Goal: Transaction & Acquisition: Purchase product/service

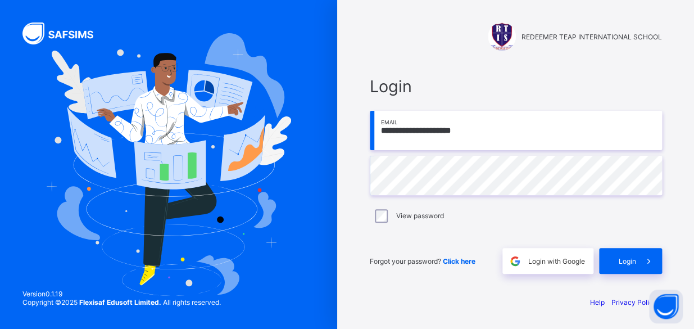
click at [478, 135] on input "**********" at bounding box center [516, 130] width 292 height 39
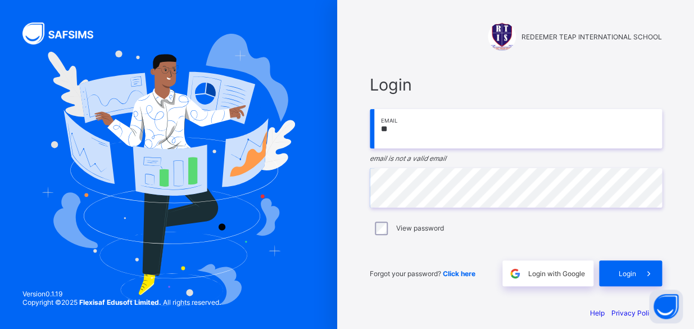
type input "*"
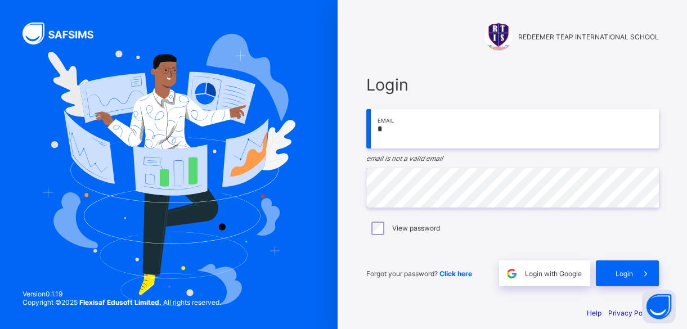
type input "**********"
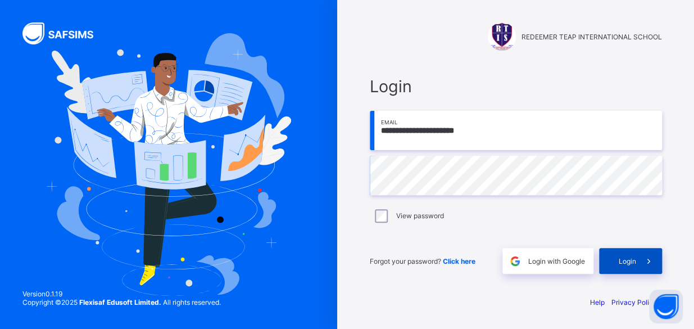
click at [629, 264] on span "Login" at bounding box center [627, 261] width 17 height 8
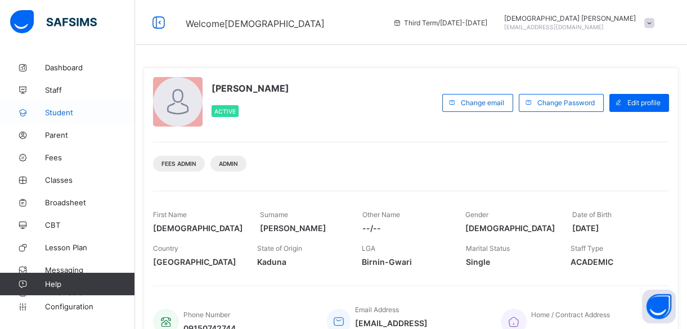
click at [78, 112] on span "Student" at bounding box center [90, 112] width 90 height 9
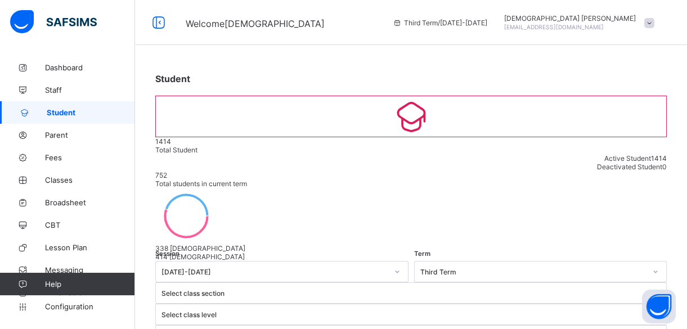
select select "**"
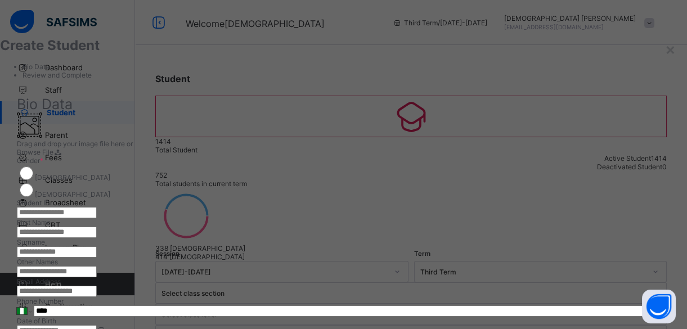
click at [97, 217] on input "text" at bounding box center [57, 212] width 80 height 11
type input "**********"
click at [503, 199] on div at bounding box center [343, 199] width 653 height 0
click at [97, 238] on input "text" at bounding box center [57, 232] width 80 height 11
type input "********"
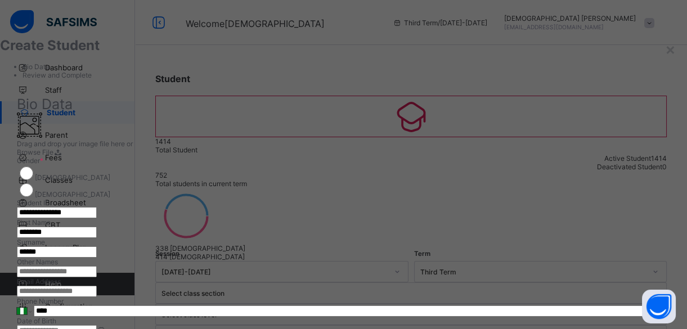
type input "******"
type input "*****"
click at [581, 119] on div "**********" at bounding box center [343, 306] width 687 height 441
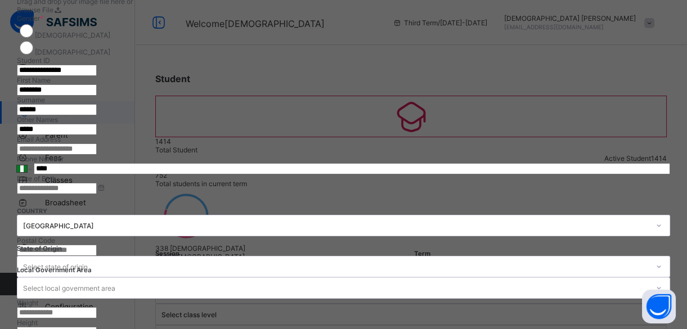
scroll to position [143, 0]
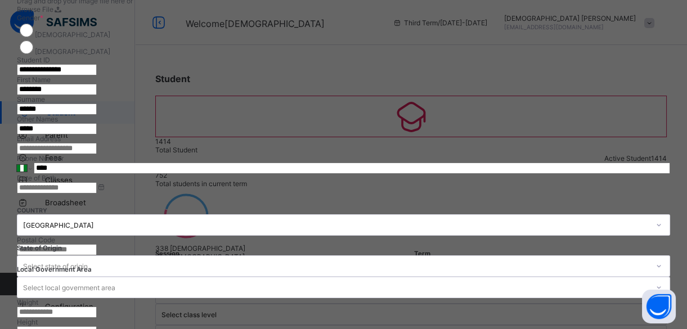
click at [97, 193] on input at bounding box center [57, 187] width 80 height 11
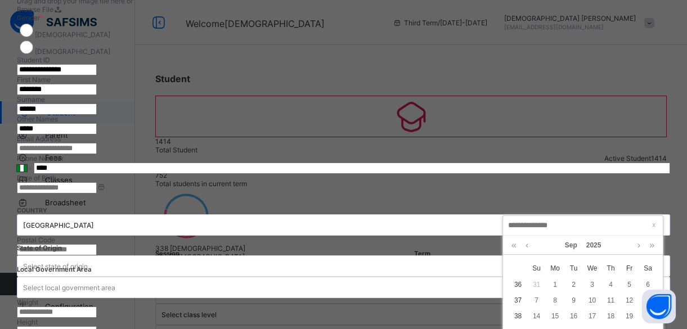
type input "**********"
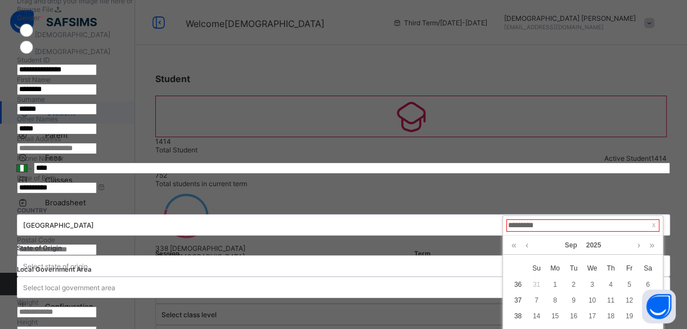
type input "**********"
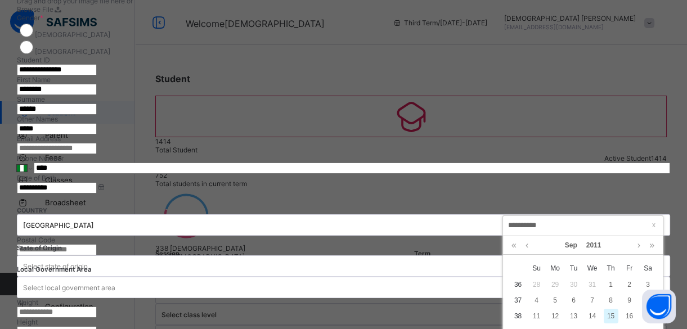
type input "**********"
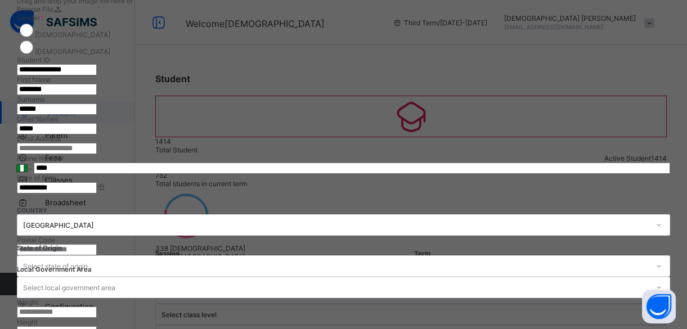
click at [540, 268] on div "Select state of origin" at bounding box center [343, 265] width 653 height 21
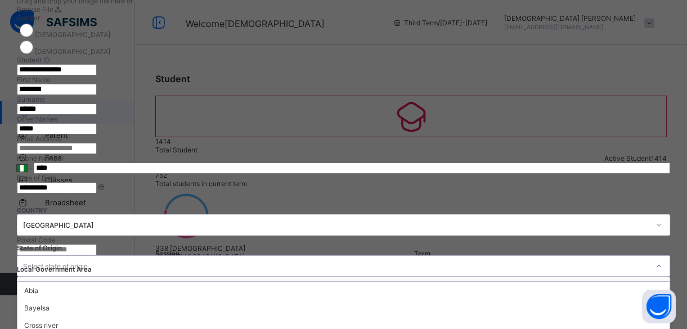
scroll to position [278, 0]
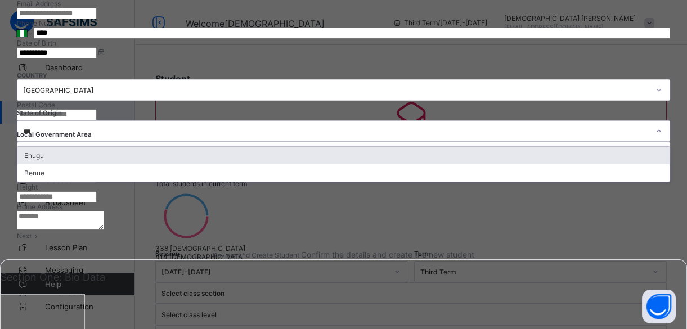
type input "****"
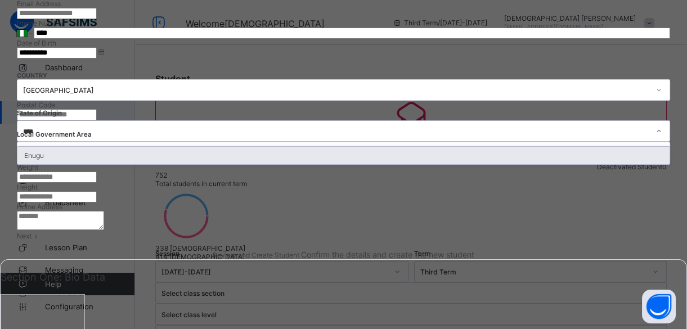
click at [522, 164] on div "Enugu" at bounding box center [343, 155] width 652 height 17
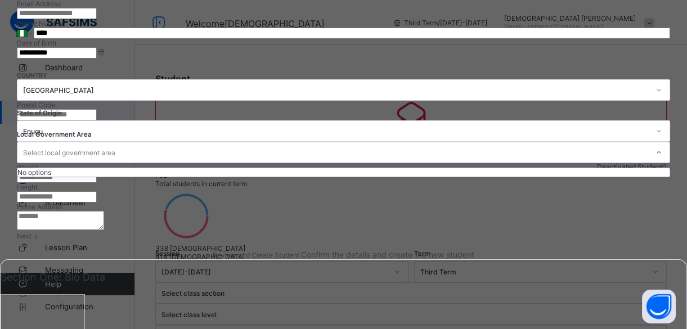
click at [115, 163] on div "Select local government area" at bounding box center [69, 152] width 92 height 21
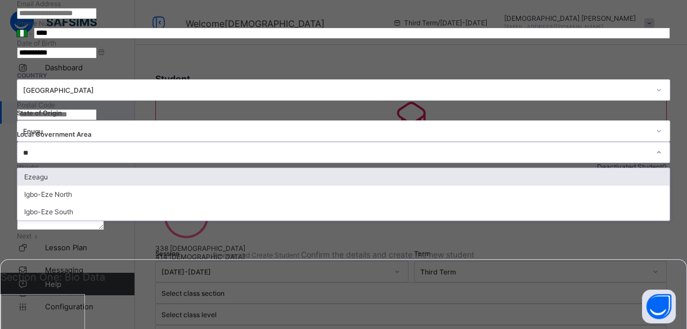
type input "***"
click at [399, 186] on div "Ezeagu" at bounding box center [343, 176] width 652 height 17
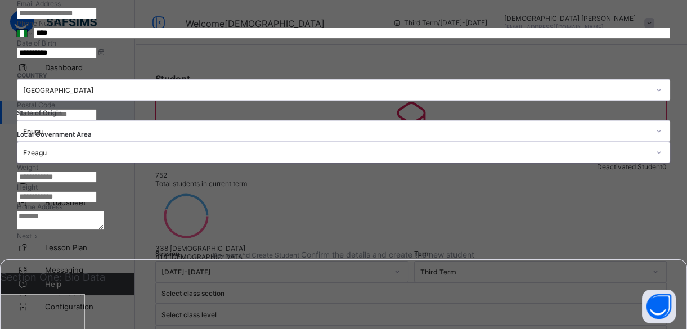
click at [104, 230] on textarea at bounding box center [60, 220] width 87 height 19
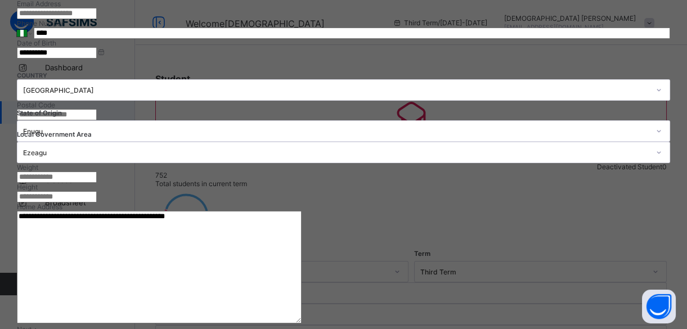
type textarea "**********"
click at [567, 202] on div "**********" at bounding box center [343, 41] width 653 height 324
click at [436, 39] on input "****" at bounding box center [352, 33] width 636 height 11
type input "**********"
click at [519, 202] on div "**********" at bounding box center [343, 41] width 653 height 324
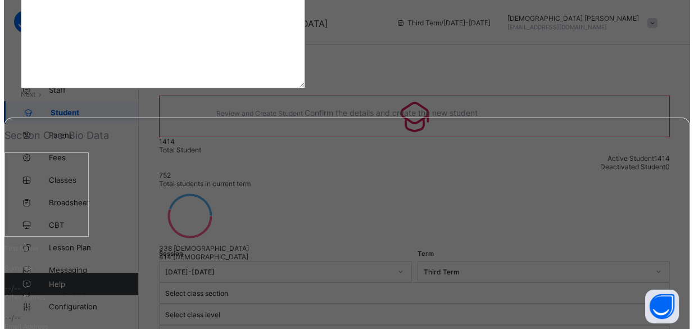
scroll to position [520, 0]
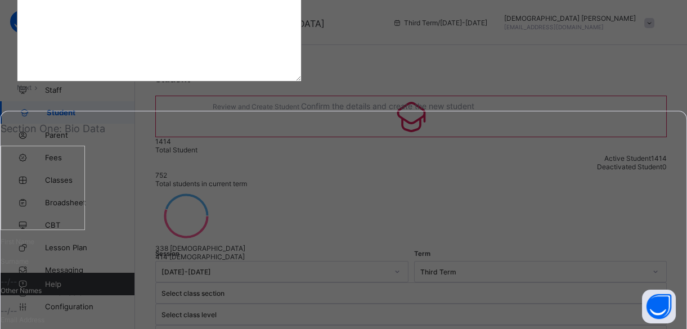
click at [41, 92] on span at bounding box center [36, 87] width 10 height 8
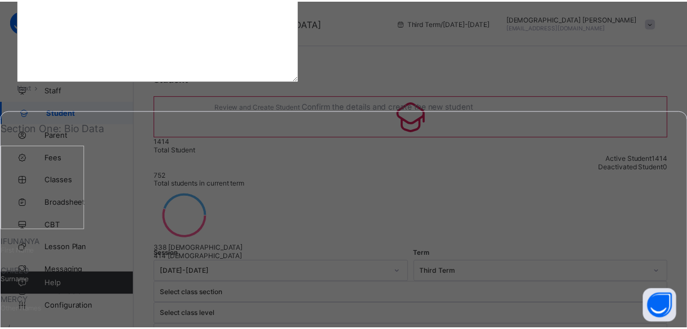
scroll to position [252, 0]
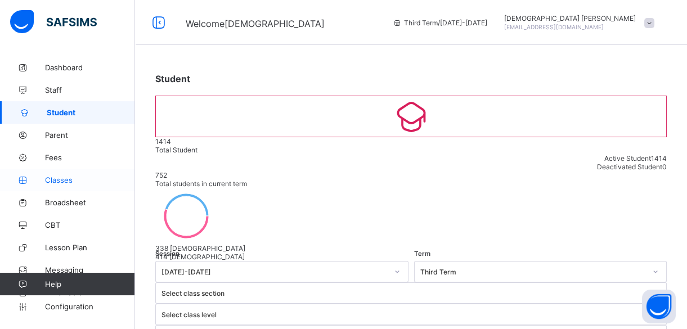
click at [59, 177] on span "Classes" at bounding box center [90, 179] width 90 height 9
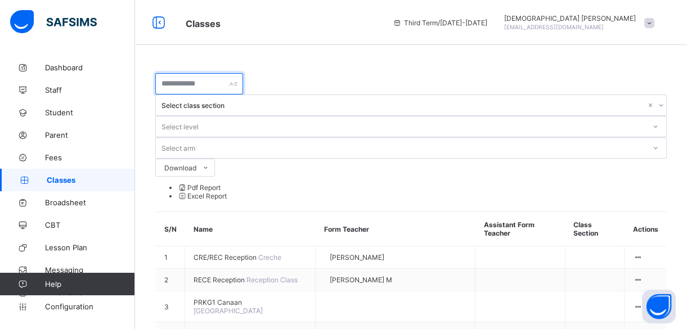
click at [179, 85] on input "text" at bounding box center [199, 83] width 88 height 21
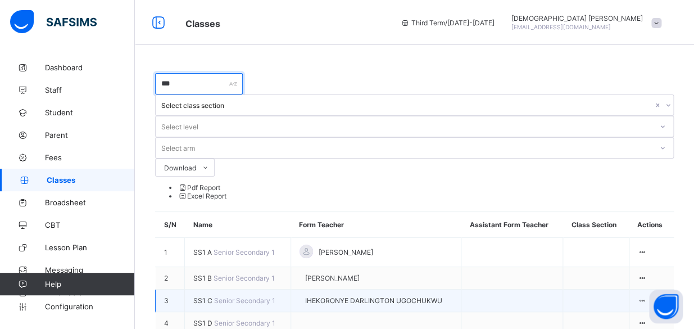
type input "***"
click at [209, 296] on span "SS1 C" at bounding box center [203, 300] width 21 height 8
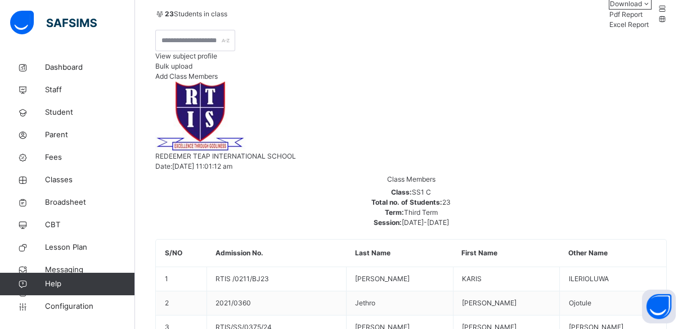
scroll to position [143, 0]
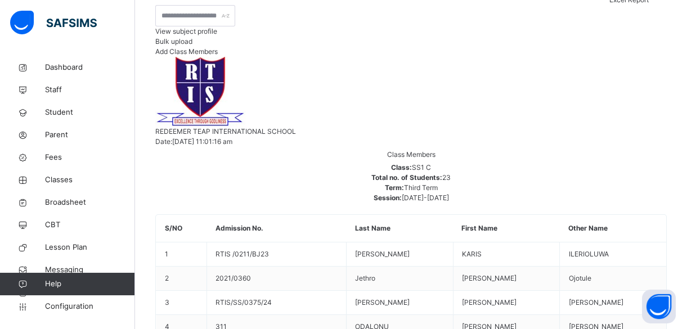
click at [218, 56] on span "Add Class Members" at bounding box center [186, 51] width 62 height 8
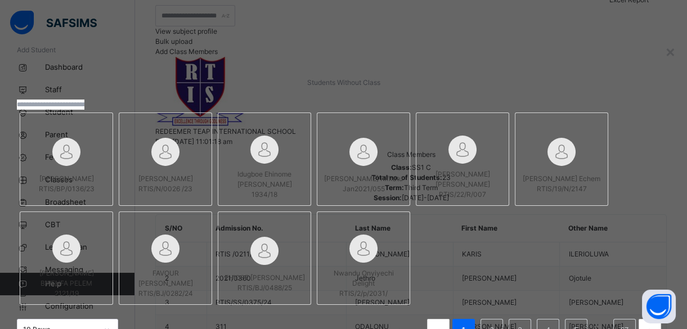
click at [84, 110] on input "text" at bounding box center [50, 105] width 67 height 10
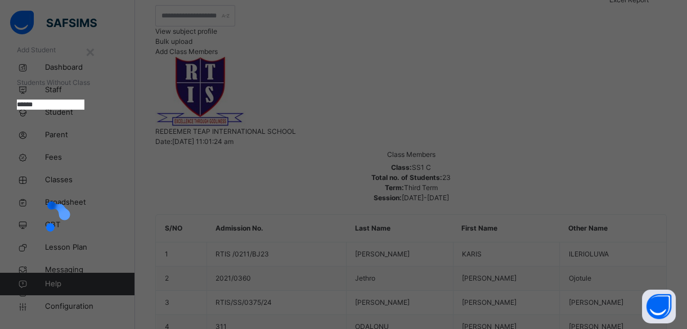
type input "******"
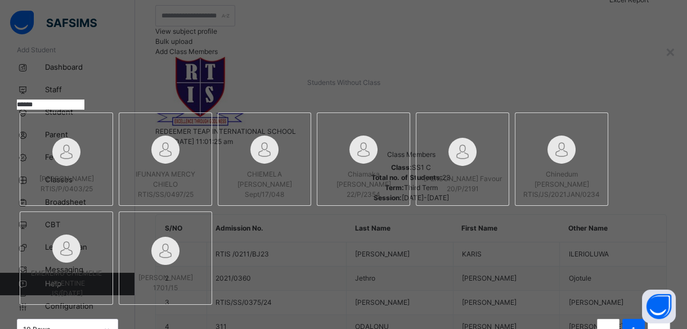
click at [411, 88] on div "Students Without Class" at bounding box center [343, 83] width 653 height 10
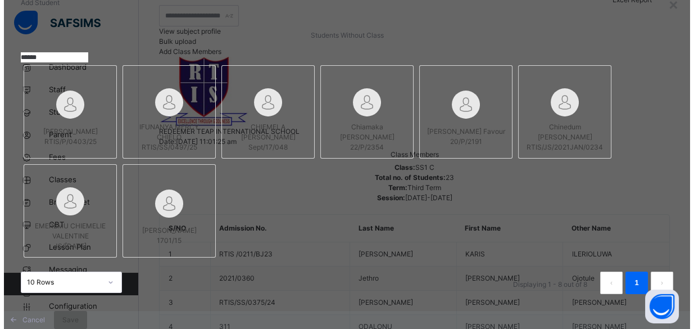
scroll to position [123, 0]
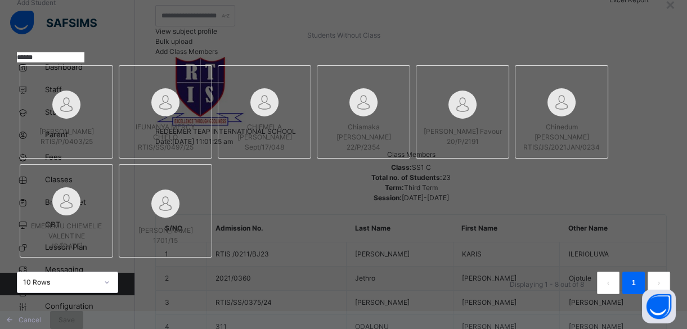
click at [179, 88] on img at bounding box center [165, 102] width 28 height 28
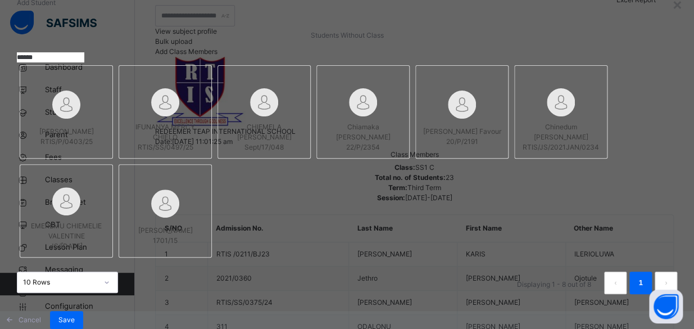
click at [520, 223] on div "[PERSON_NAME] RTIS/P/0403/25 IFUNANYA MERCY CHIELO RTIS/SS/0497/25 CHIEMELA [PE…" at bounding box center [347, 161] width 661 height 198
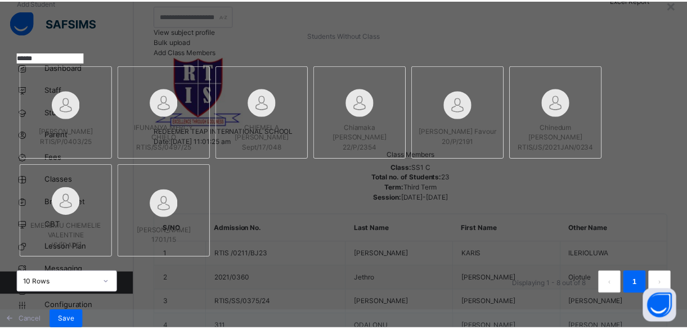
scroll to position [173, 0]
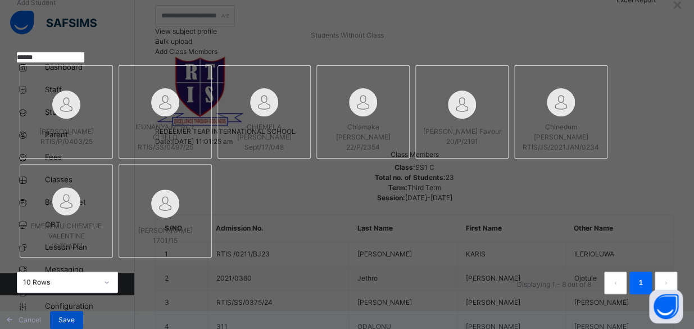
click at [83, 311] on div "Save" at bounding box center [66, 320] width 33 height 18
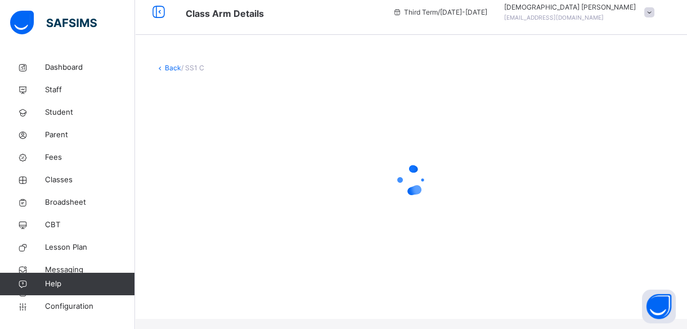
scroll to position [0, 0]
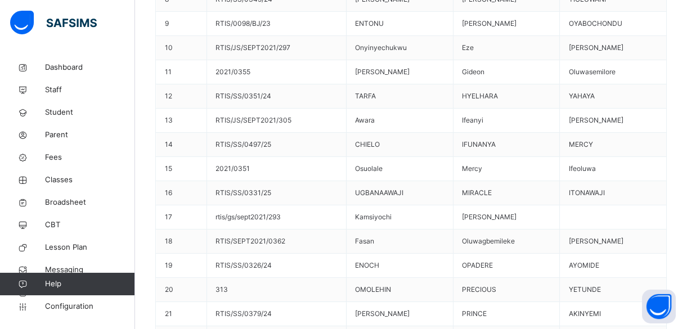
scroll to position [675, 0]
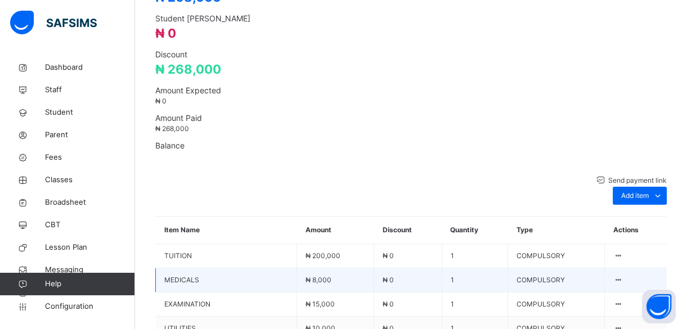
scroll to position [480, 0]
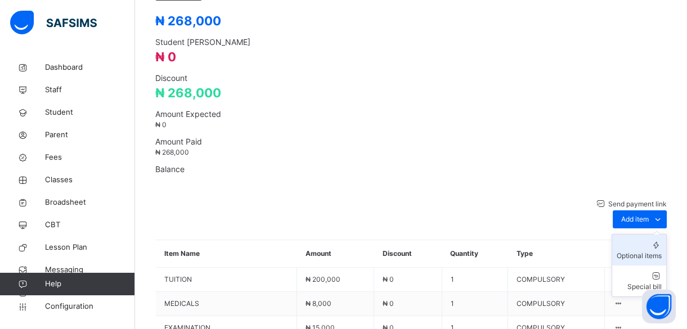
click at [634, 251] on div "Optional items" at bounding box center [638, 256] width 45 height 10
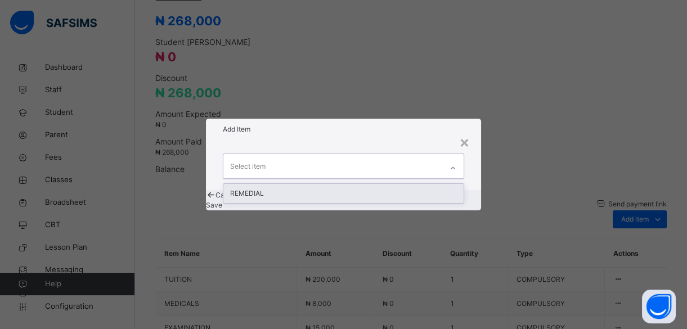
click at [398, 155] on div "Select item" at bounding box center [332, 166] width 218 height 24
click at [358, 128] on div "Add Item" at bounding box center [343, 129] width 274 height 21
click at [349, 154] on div "Select item" at bounding box center [332, 166] width 218 height 24
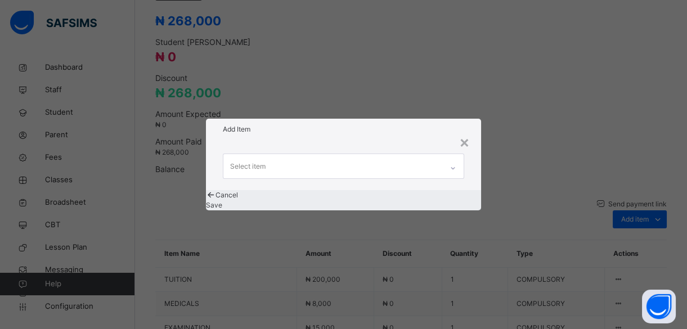
click at [347, 124] on div "Add Item" at bounding box center [343, 129] width 274 height 21
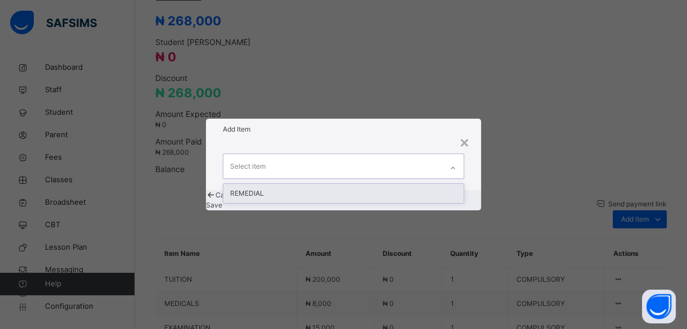
click at [337, 155] on div "Select item" at bounding box center [332, 166] width 218 height 24
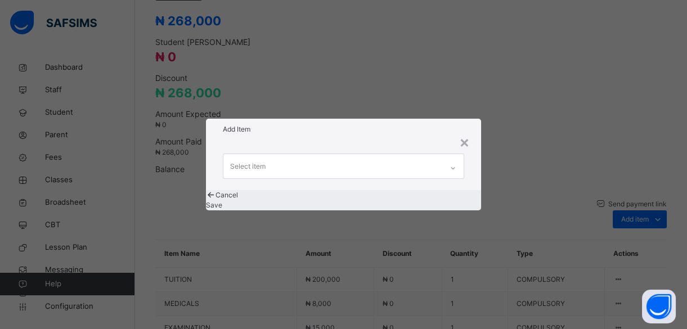
click at [327, 126] on div "Add Item" at bounding box center [343, 129] width 274 height 21
click at [463, 130] on div "×" at bounding box center [464, 142] width 11 height 24
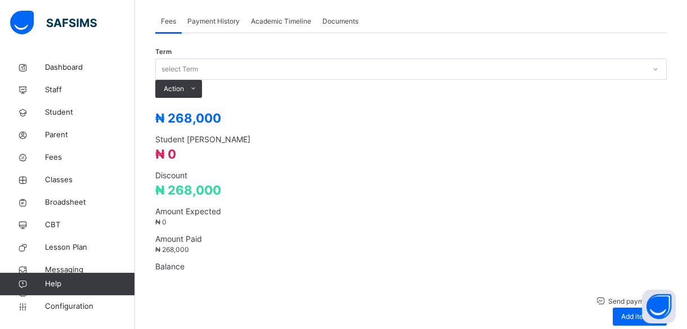
scroll to position [388, 0]
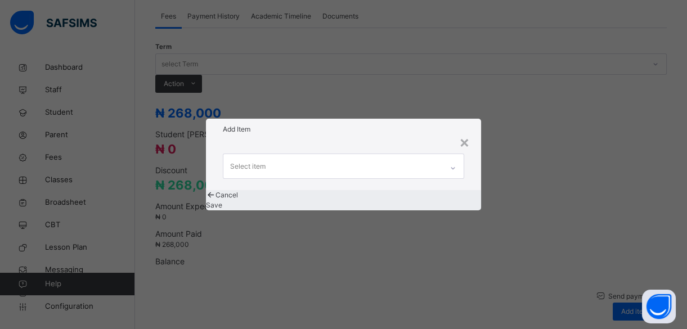
click at [394, 156] on div "Select item" at bounding box center [332, 166] width 218 height 24
click at [364, 124] on h1 "Add Item" at bounding box center [343, 129] width 241 height 10
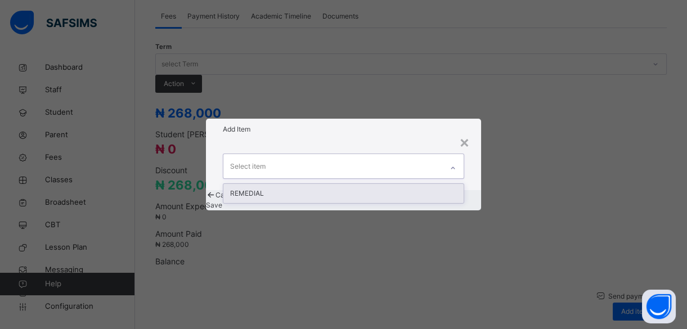
click at [362, 154] on div "Select item" at bounding box center [332, 166] width 218 height 24
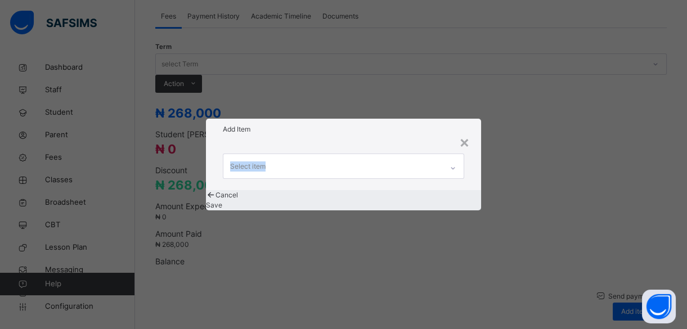
drag, startPoint x: 344, startPoint y: 129, endPoint x: 343, endPoint y: 152, distance: 23.1
click at [343, 152] on div "× Add Item Select item Cancel Save" at bounding box center [343, 164] width 274 height 91
click at [343, 154] on div "Select item" at bounding box center [332, 166] width 218 height 24
click at [315, 157] on div "Select item" at bounding box center [332, 166] width 218 height 24
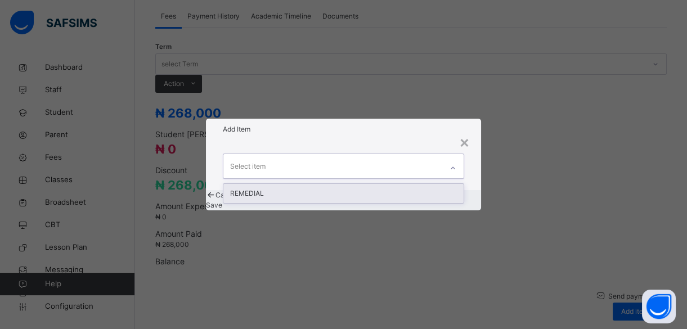
click at [315, 157] on div "Select item" at bounding box center [332, 166] width 218 height 24
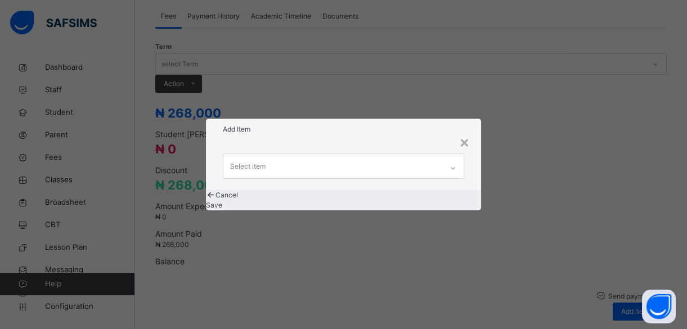
click at [304, 127] on div "Add Item" at bounding box center [343, 129] width 274 height 21
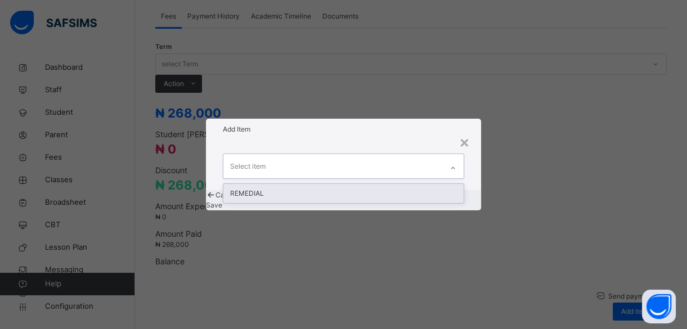
click at [306, 154] on div "Select item" at bounding box center [332, 166] width 218 height 24
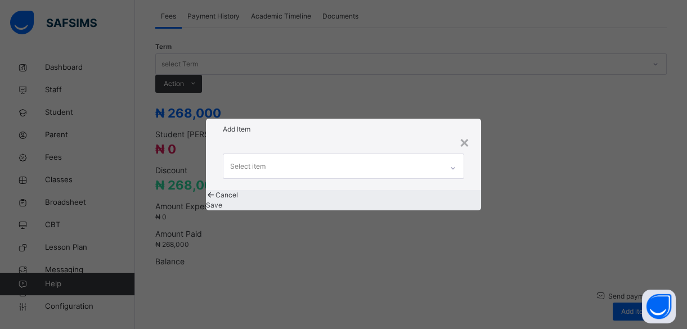
click at [303, 127] on div "Add Item" at bounding box center [343, 129] width 274 height 21
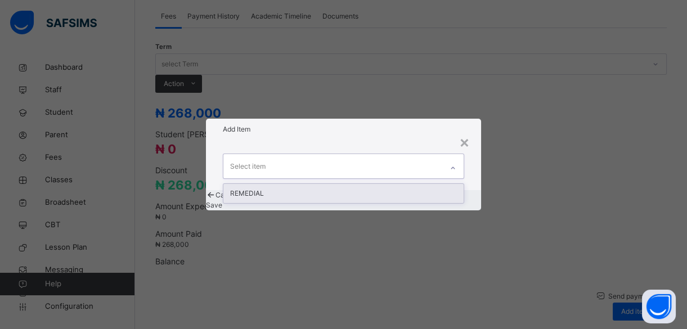
click at [310, 154] on div "Select item" at bounding box center [332, 166] width 218 height 24
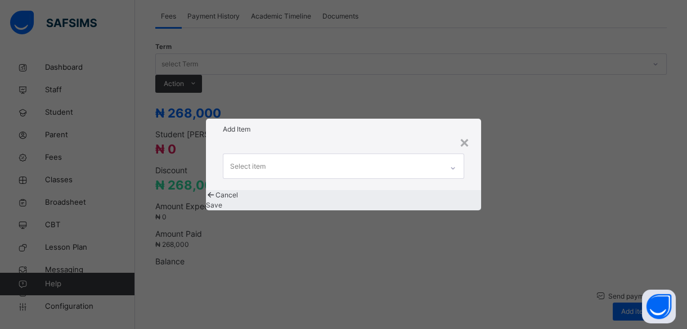
click at [306, 124] on h1 "Add Item" at bounding box center [343, 129] width 241 height 10
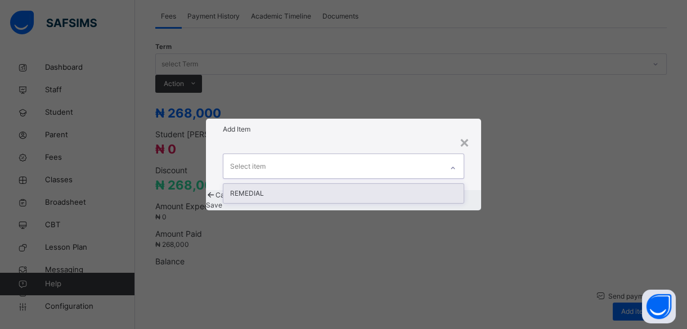
click at [304, 154] on div "Select item" at bounding box center [332, 166] width 218 height 24
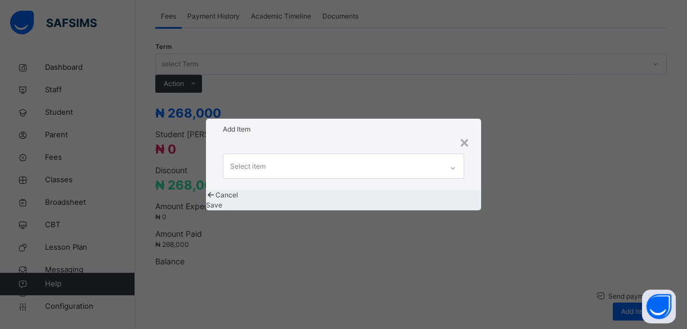
click at [300, 128] on div "Add Item" at bounding box center [343, 129] width 274 height 21
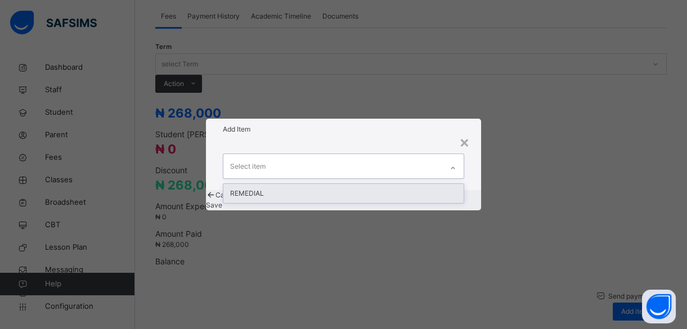
drag, startPoint x: 298, startPoint y: 148, endPoint x: 286, endPoint y: 120, distance: 30.0
click at [286, 120] on div "× Add Item option REMEDIAL focused, 1 of 1. 1 result available. Use Up and Down…" at bounding box center [343, 164] width 274 height 91
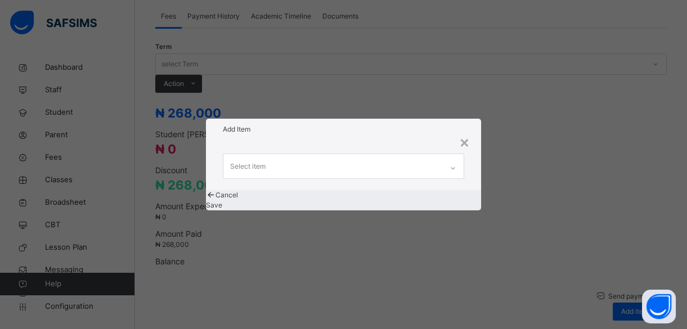
click at [286, 124] on h1 "Add Item" at bounding box center [343, 129] width 241 height 10
click at [462, 134] on div "×" at bounding box center [464, 142] width 11 height 24
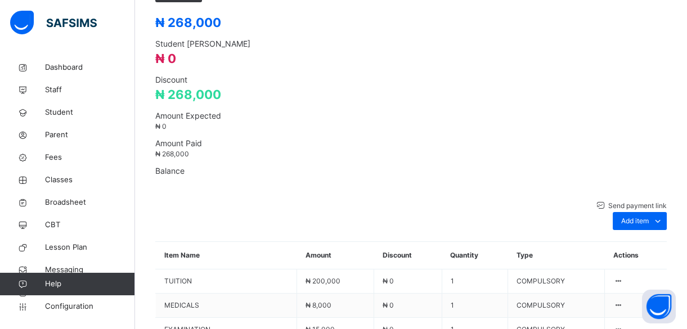
scroll to position [480, 0]
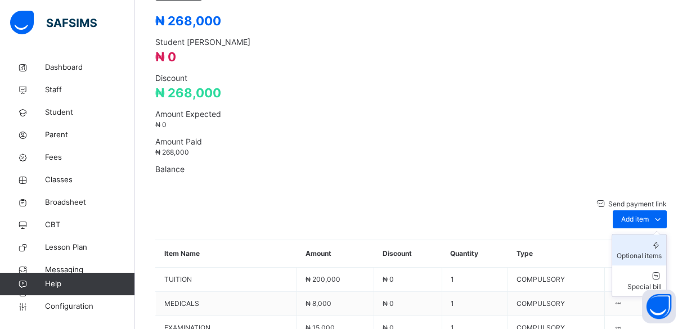
click at [638, 234] on li "Optional items" at bounding box center [639, 249] width 54 height 31
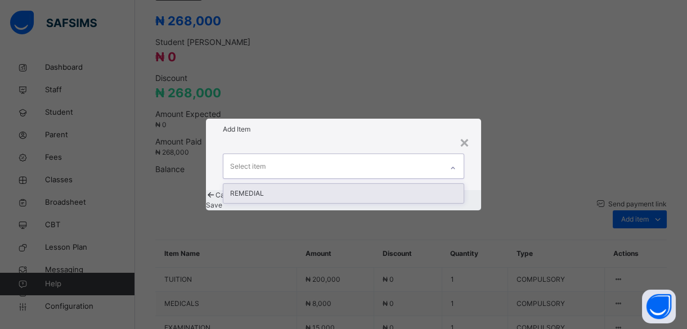
click at [409, 154] on div "Select item" at bounding box center [332, 166] width 218 height 24
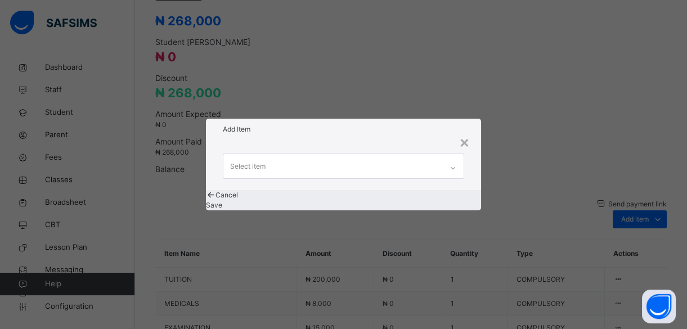
click at [363, 140] on div "Select item" at bounding box center [343, 164] width 274 height 49
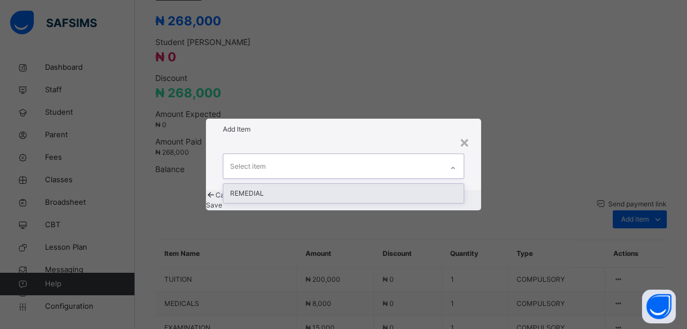
click at [352, 154] on div "Select item" at bounding box center [332, 166] width 218 height 24
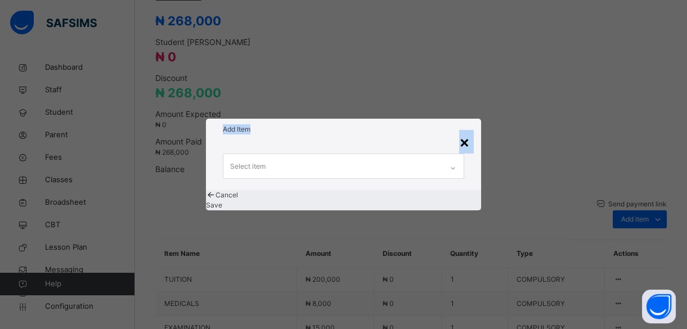
drag, startPoint x: 338, startPoint y: 125, endPoint x: 461, endPoint y: 136, distance: 123.6
click at [461, 136] on div "× Add Item Select item Cancel Save" at bounding box center [343, 164] width 274 height 91
click at [461, 136] on div "×" at bounding box center [464, 142] width 11 height 24
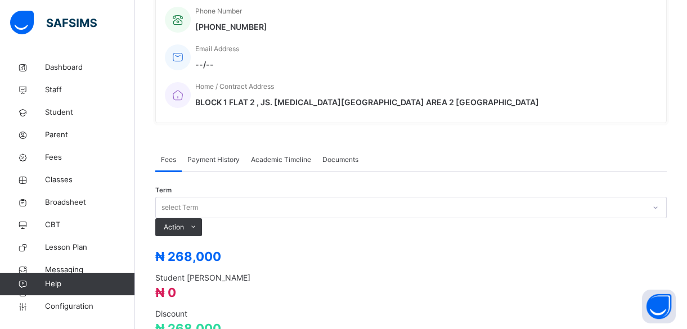
scroll to position [245, 0]
click at [73, 305] on span "Configuration" at bounding box center [89, 306] width 89 height 11
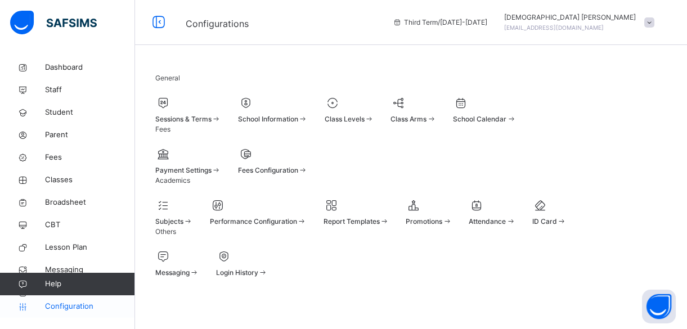
scroll to position [199, 0]
click at [298, 166] on span "Fees Configuration" at bounding box center [268, 170] width 60 height 8
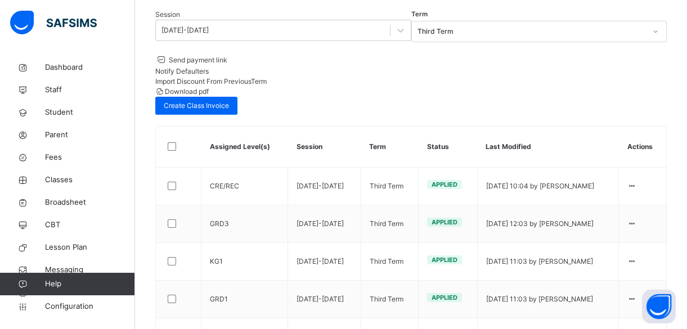
scroll to position [245, 0]
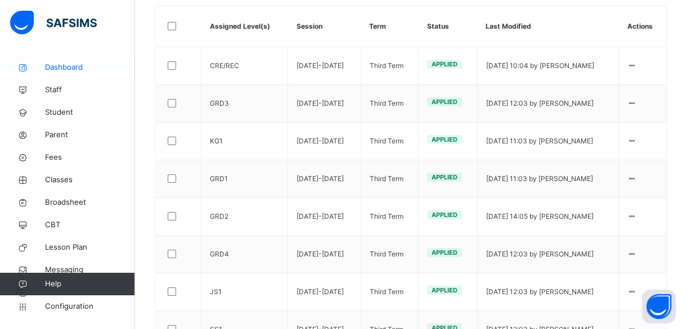
click at [72, 66] on span "Dashboard" at bounding box center [90, 67] width 90 height 11
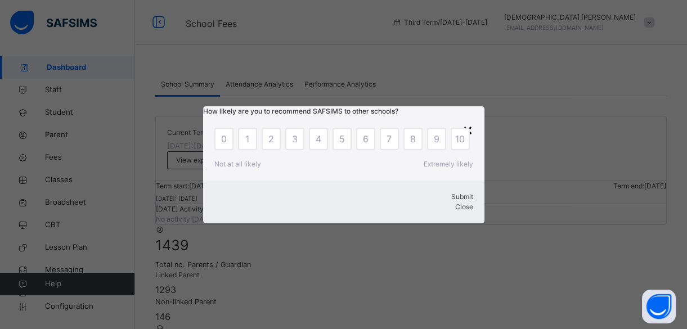
click at [470, 118] on div "×" at bounding box center [467, 130] width 11 height 24
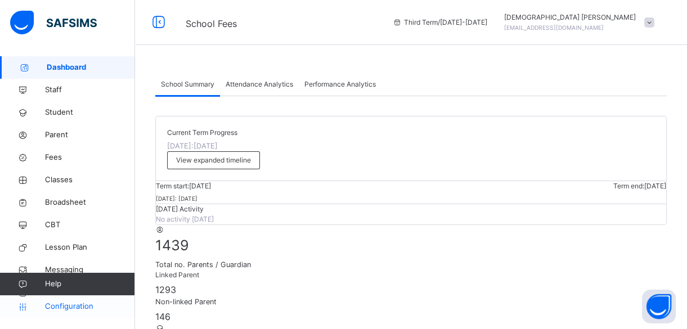
click at [67, 306] on span "Configuration" at bounding box center [89, 306] width 89 height 11
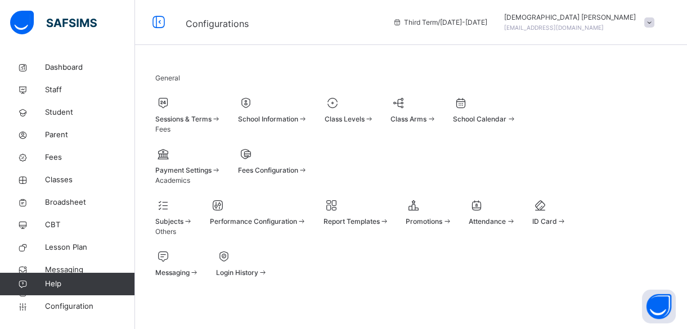
click at [221, 121] on div "Sessions & Terms" at bounding box center [188, 119] width 66 height 10
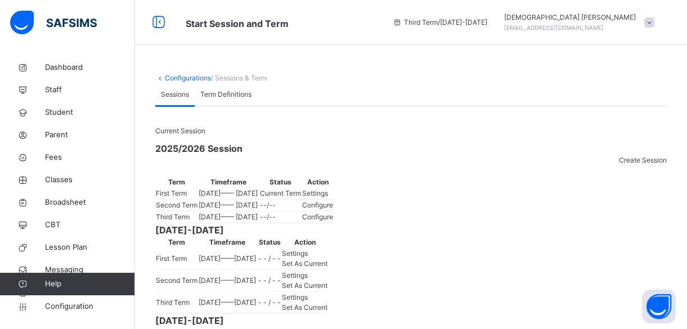
click at [378, 89] on div "Configurations / Sessions & Term Sessions Term Definitions Sessions Term Defini…" at bounding box center [411, 283] width 552 height 455
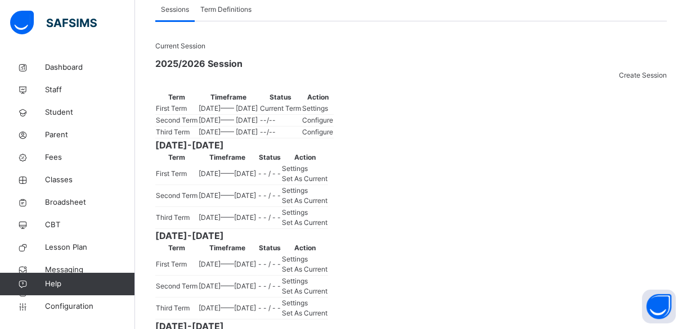
scroll to position [146, 0]
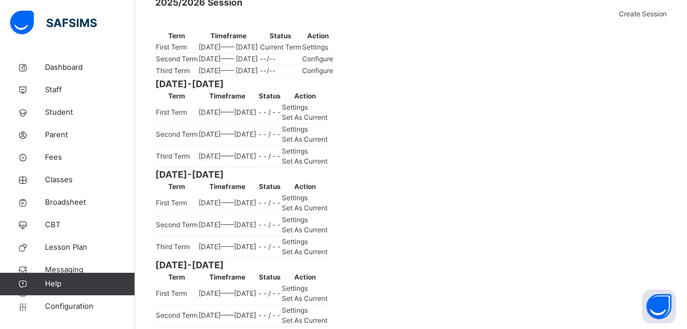
click at [328, 51] on span "Settings" at bounding box center [315, 47] width 26 height 8
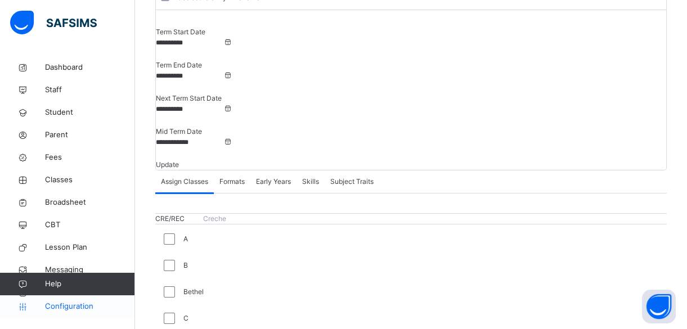
click at [67, 304] on span "Configuration" at bounding box center [89, 306] width 89 height 11
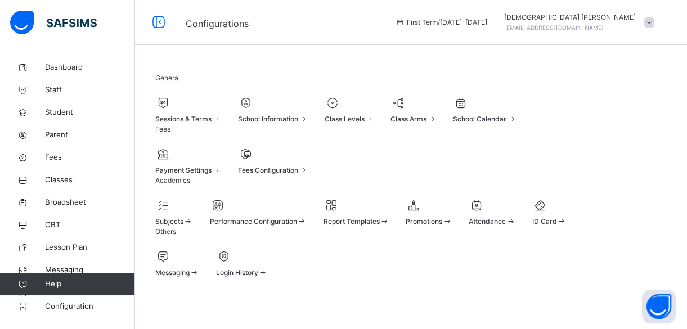
click at [296, 56] on div "General Sessions & Terms School Information Class Levels Class Arms School Cale…" at bounding box center [411, 175] width 552 height 238
click at [206, 103] on div at bounding box center [188, 102] width 66 height 17
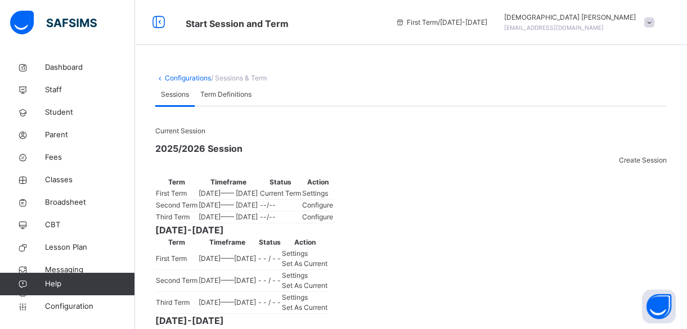
click at [301, 200] on td "Current Term" at bounding box center [280, 194] width 42 height 12
click at [472, 155] on div at bounding box center [410, 155] width 511 height 0
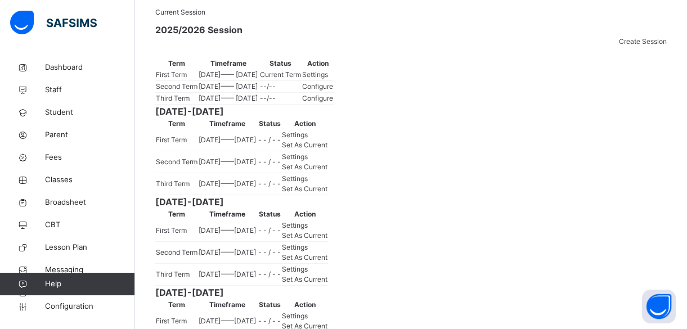
scroll to position [184, 0]
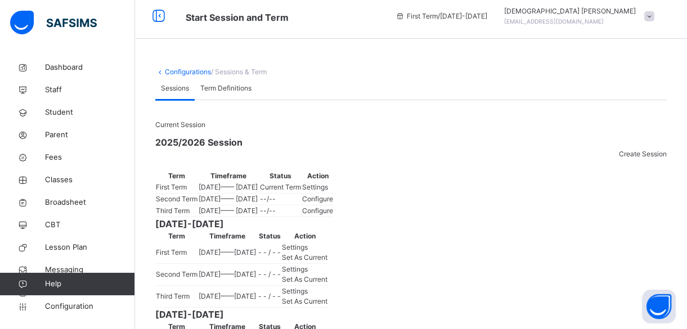
scroll to position [0, 0]
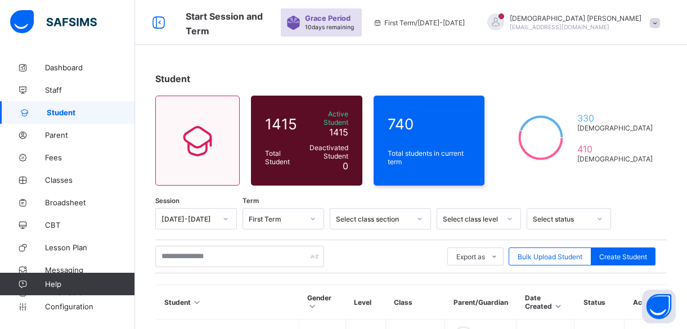
scroll to position [143, 0]
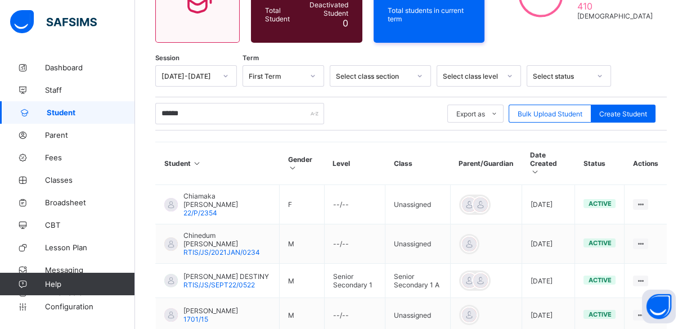
click at [387, 107] on div "****** Export as Pdf Report Excel Report Excel Report (LMS) Bulk Upload Student…" at bounding box center [410, 113] width 511 height 21
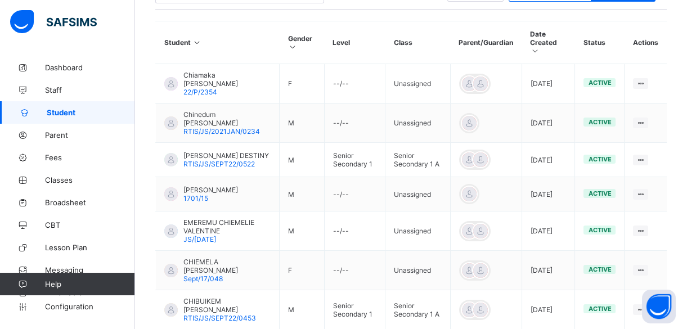
scroll to position [265, 0]
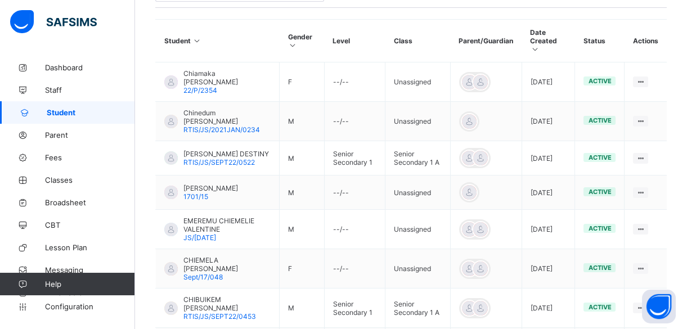
click at [342, 6] on div "Session [DATE]-[DATE] Term First Term Select class section Select class level S…" at bounding box center [410, 213] width 511 height 540
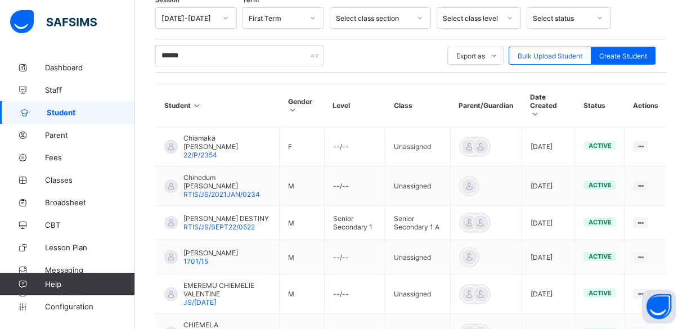
scroll to position [199, 0]
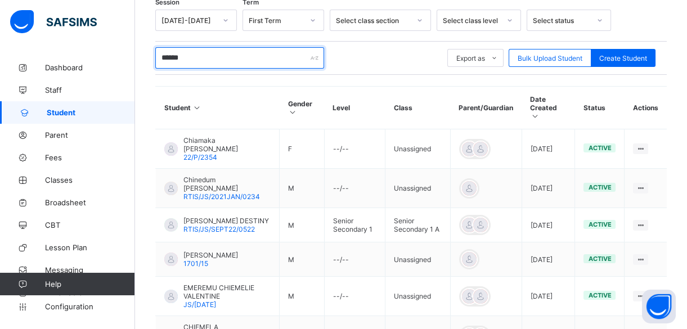
click at [219, 48] on input "******" at bounding box center [239, 57] width 169 height 21
type input "*"
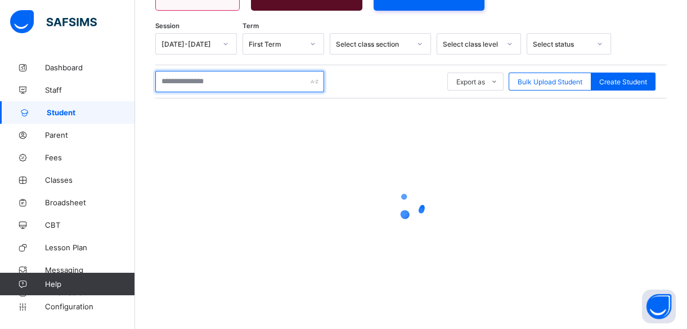
scroll to position [169, 0]
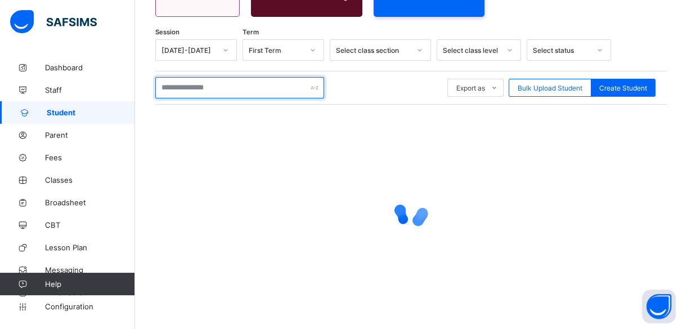
click at [199, 81] on input "text" at bounding box center [239, 87] width 169 height 21
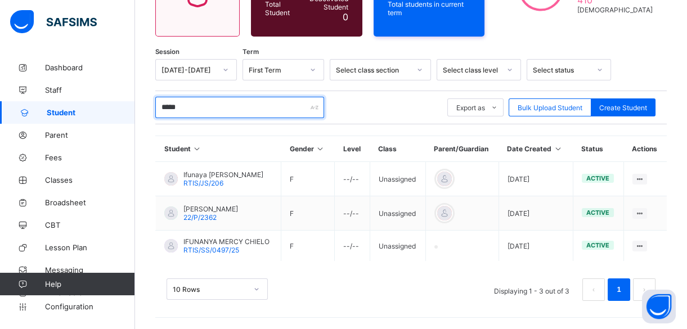
scroll to position [142, 0]
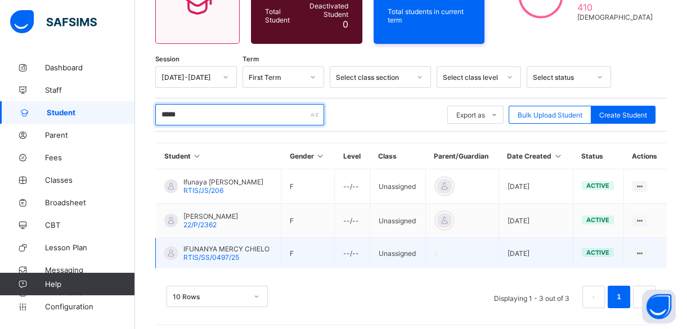
type input "*****"
click at [214, 245] on span "IFUNANYA MERCY CHIELO" at bounding box center [226, 249] width 86 height 8
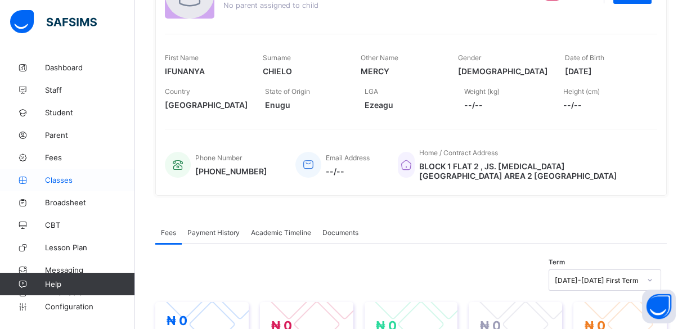
click at [67, 183] on span "Classes" at bounding box center [90, 179] width 90 height 9
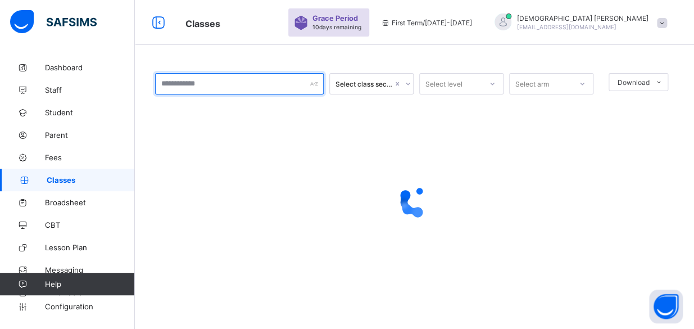
click at [274, 85] on input "text" at bounding box center [239, 83] width 169 height 21
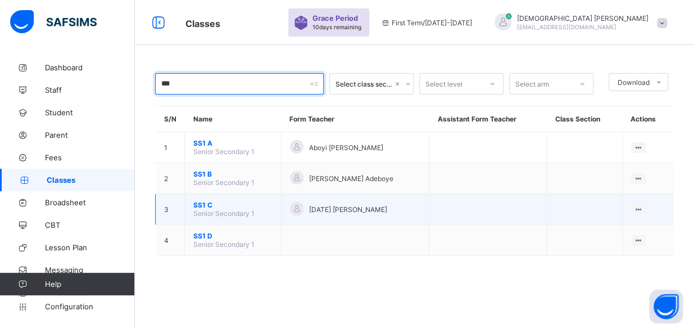
type input "***"
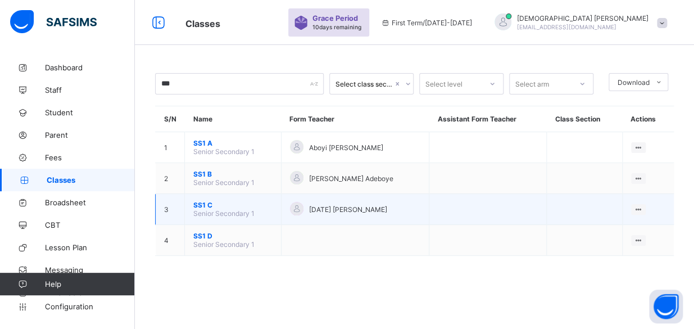
click at [207, 203] on span "SS1 C" at bounding box center [232, 205] width 79 height 8
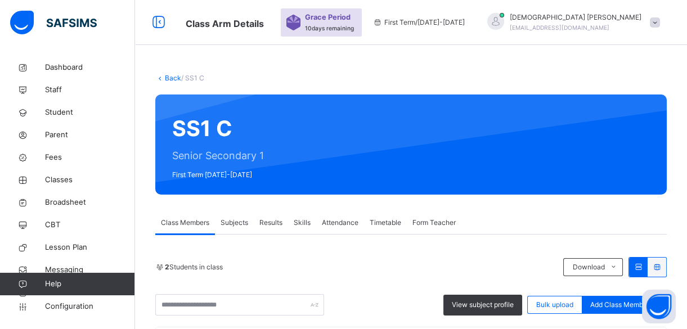
click at [500, 52] on div "Back / SS1 C SS1 C Senior Secondary 1 First Term 2025-2026 Class Members Subjec…" at bounding box center [411, 253] width 552 height 506
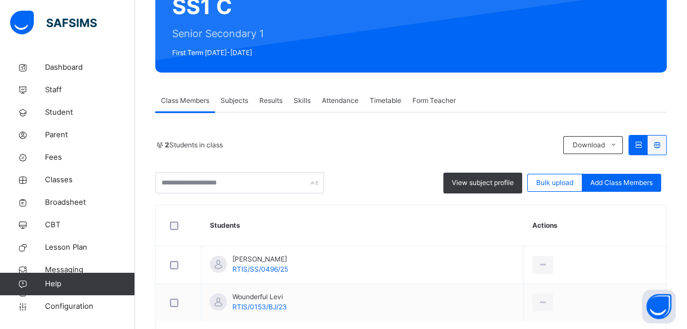
scroll to position [123, 0]
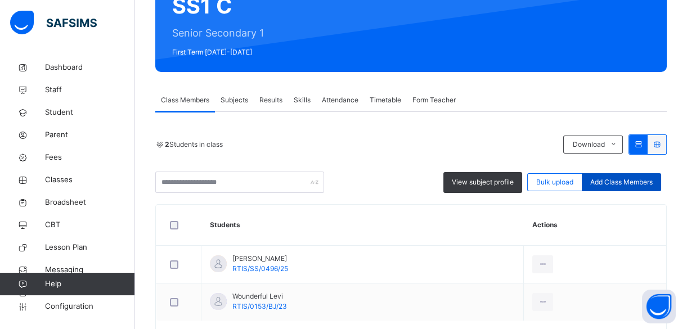
click at [641, 182] on span "Add Class Members" at bounding box center [621, 182] width 62 height 10
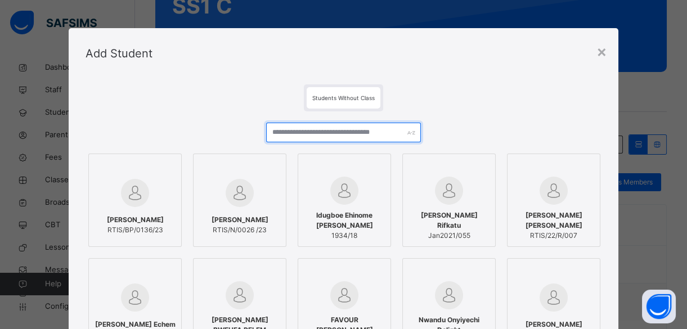
click at [376, 132] on input "text" at bounding box center [343, 133] width 155 height 20
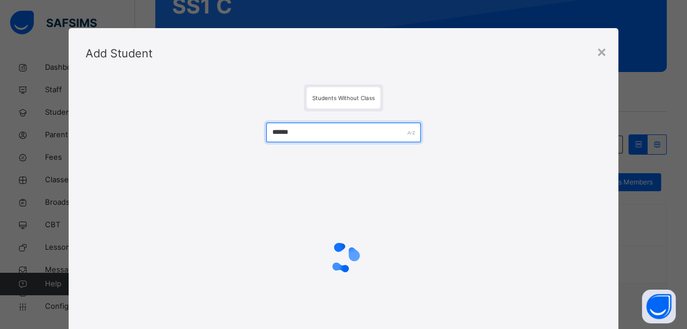
type input "******"
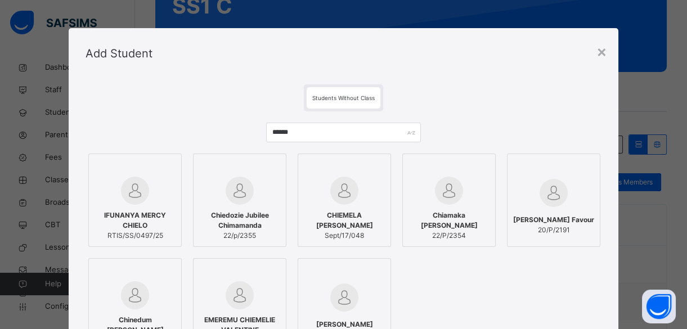
click at [460, 61] on div "Add Student" at bounding box center [343, 53] width 549 height 51
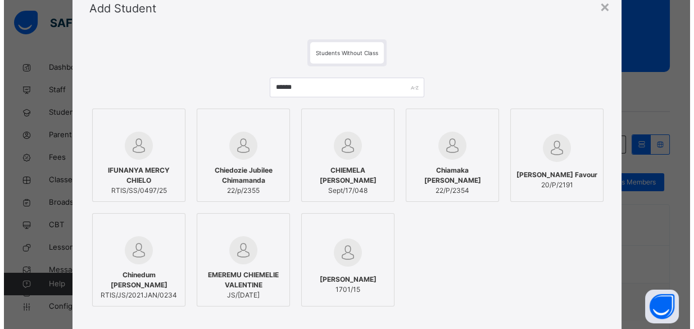
scroll to position [61, 0]
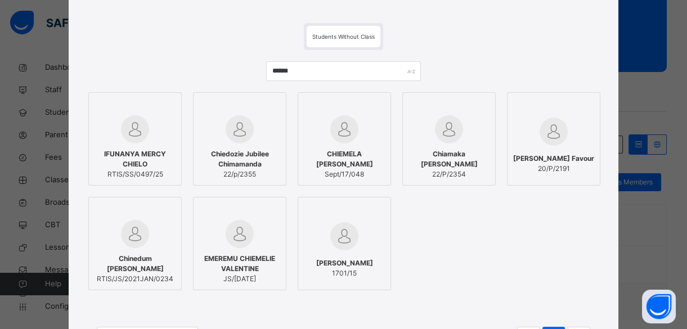
click at [132, 142] on img at bounding box center [135, 129] width 28 height 28
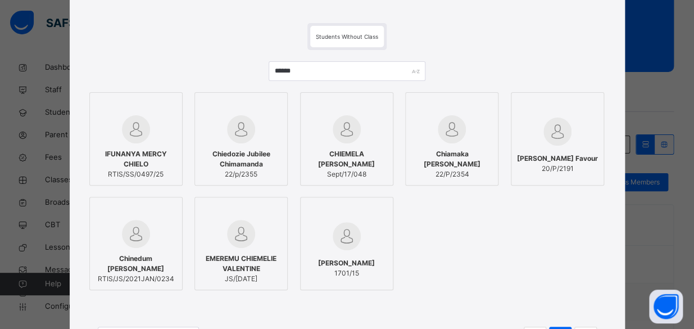
click at [187, 53] on div "****** IFUNANYA MERCY CHIELO RTIS/SS/0497/25 Chiedozie Jubilee Chimamanda 22/p/…" at bounding box center [348, 211] width 522 height 322
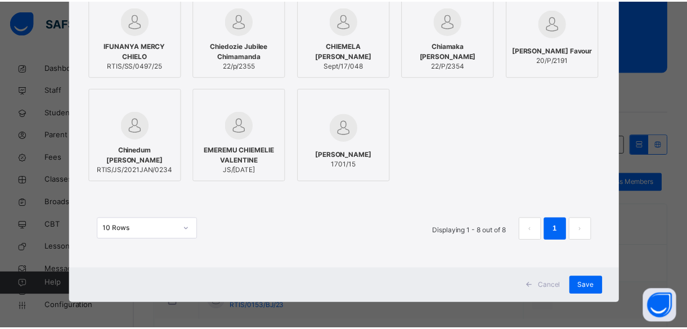
scroll to position [173, 0]
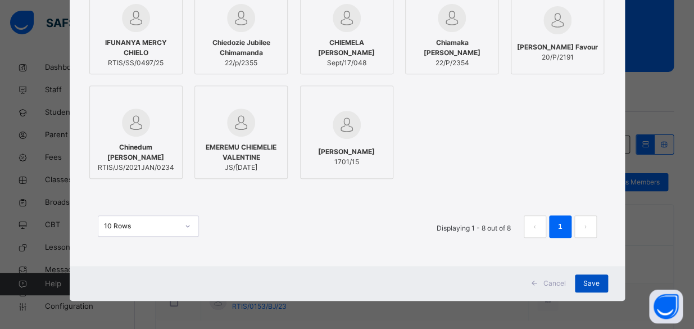
click at [588, 285] on span "Save" at bounding box center [592, 283] width 16 height 10
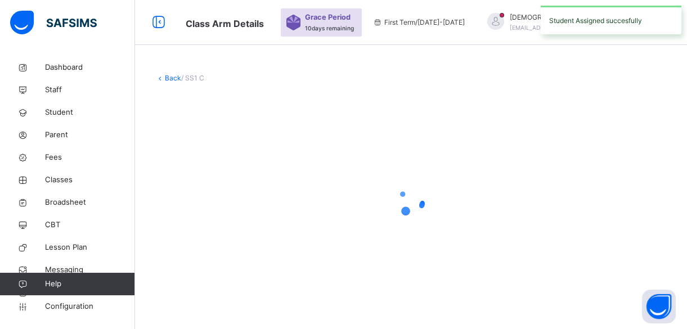
scroll to position [0, 0]
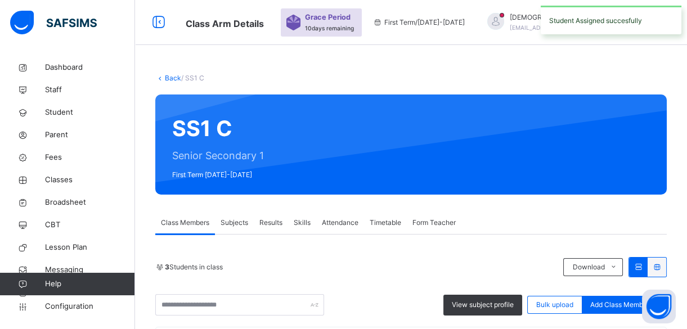
click at [497, 214] on div "Class Members Subjects Results Skills Attendance Timetable Form Teacher" at bounding box center [410, 222] width 511 height 23
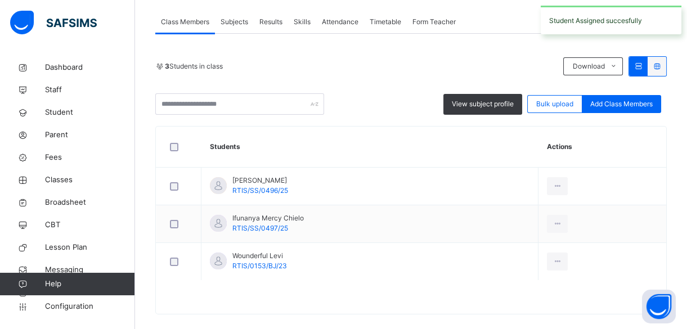
scroll to position [214, 0]
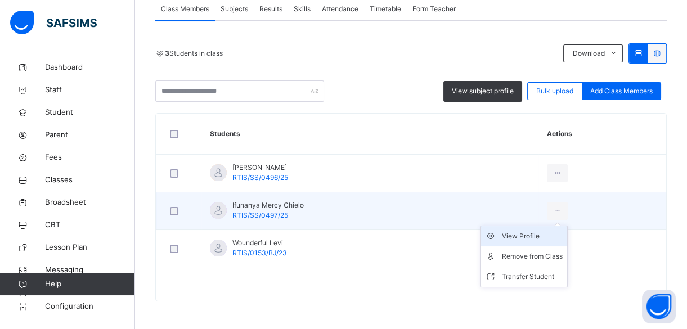
click at [537, 236] on div "View Profile" at bounding box center [532, 236] width 61 height 11
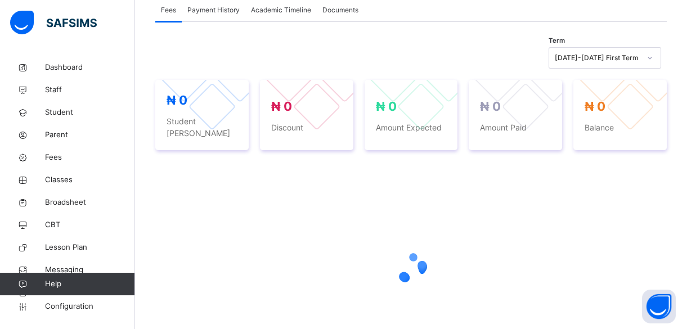
click at [414, 46] on div "Term 2025-2026 First Term ₦ 0 Student Bill ₦ 0 Discount ₦ 0 Amount Expected ₦ 0…" at bounding box center [410, 211] width 511 height 339
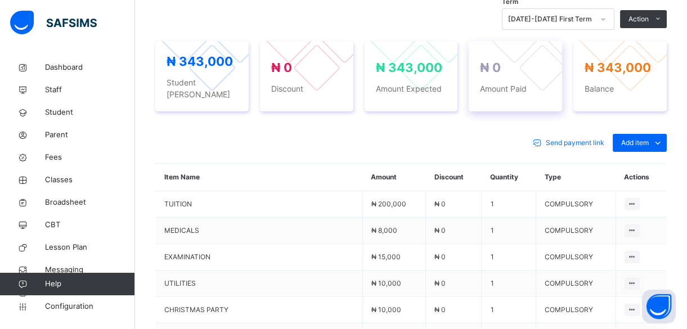
scroll to position [450, 0]
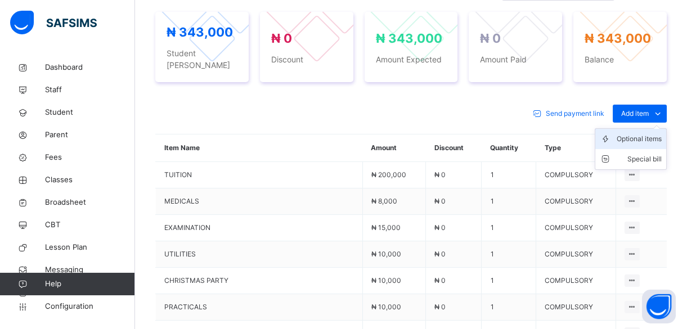
click at [651, 133] on div "Optional items" at bounding box center [638, 138] width 45 height 11
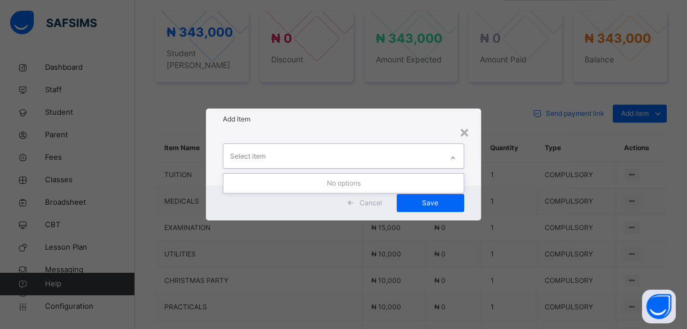
click at [363, 151] on div "Select item" at bounding box center [332, 156] width 218 height 24
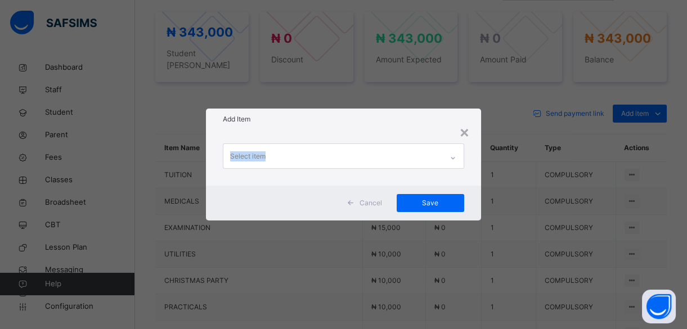
drag, startPoint x: 366, startPoint y: 129, endPoint x: 358, endPoint y: 150, distance: 22.8
click at [358, 150] on div "× Add Item Select item Cancel Save" at bounding box center [343, 164] width 274 height 111
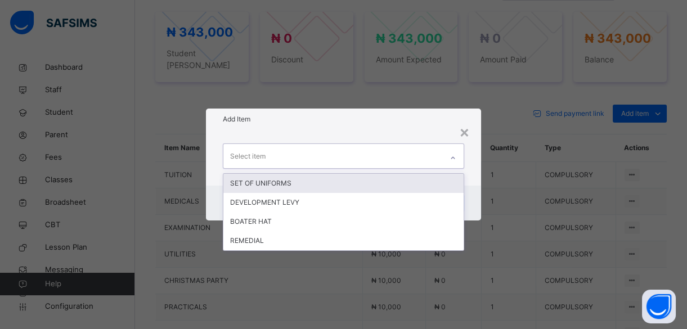
click at [358, 150] on div "Select item" at bounding box center [332, 156] width 218 height 24
click at [308, 184] on div "SET OF UNIFORMS" at bounding box center [343, 183] width 240 height 19
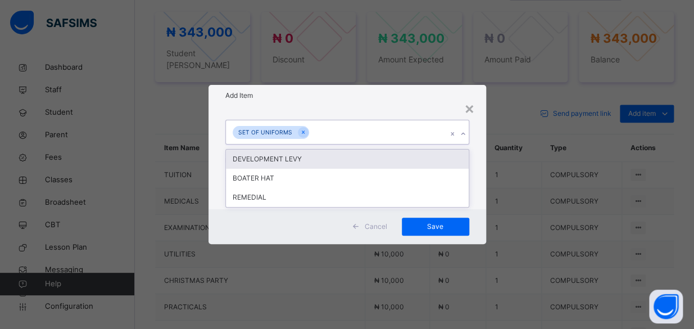
click at [340, 123] on div "SET OF UNIFORMS" at bounding box center [337, 132] width 222 height 24
click at [319, 159] on div "DEVELOPMENT LEVY" at bounding box center [347, 159] width 243 height 19
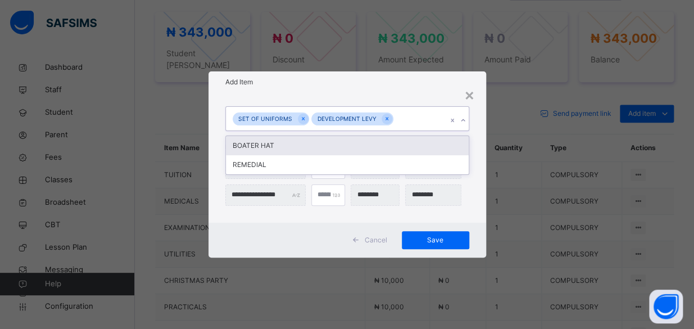
click at [404, 115] on div "SET OF UNIFORMS DEVELOPMENT LEVY" at bounding box center [337, 119] width 222 height 24
click at [344, 146] on div "BOATER HAT" at bounding box center [347, 145] width 243 height 19
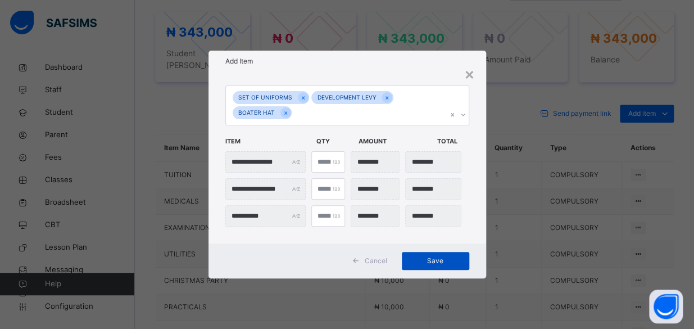
click at [446, 260] on span "Save" at bounding box center [436, 261] width 51 height 10
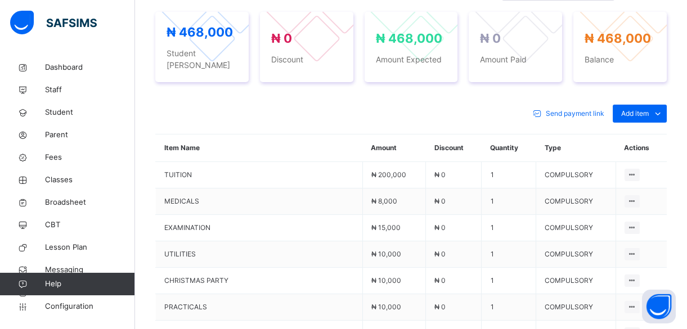
click at [223, 93] on div "Send payment link Add item Optional items Special bill Item Name Amount Discoun…" at bounding box center [410, 312] width 511 height 438
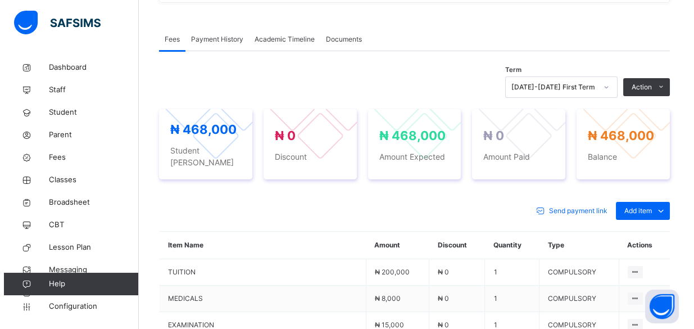
scroll to position [327, 0]
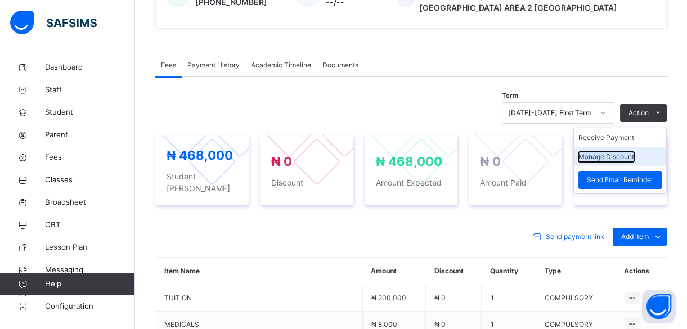
click at [629, 152] on button "Manage Discount" at bounding box center [606, 157] width 56 height 10
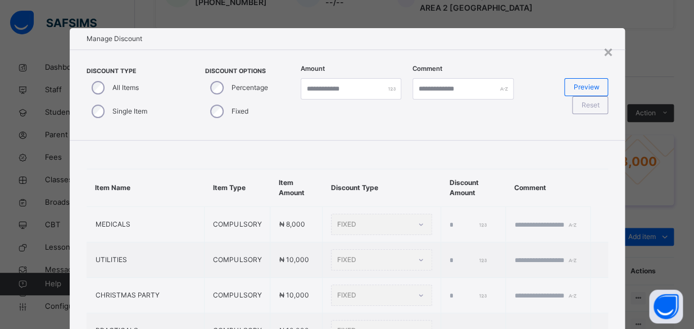
click at [373, 127] on div "Discount Type All Items Single Item Discount Options Percentage Fixed Amount * …" at bounding box center [348, 94] width 556 height 91
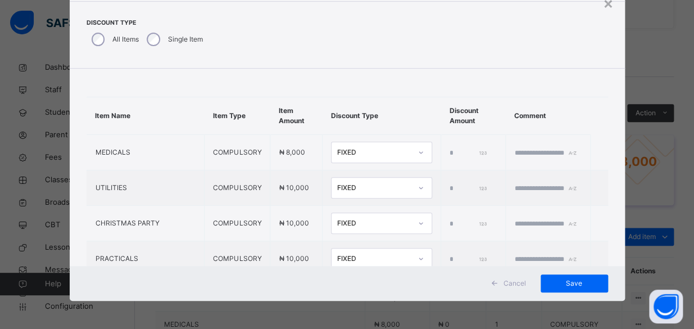
scroll to position [48, 0]
click at [285, 24] on div "Discount Type All Items Single Item" at bounding box center [191, 35] width 209 height 33
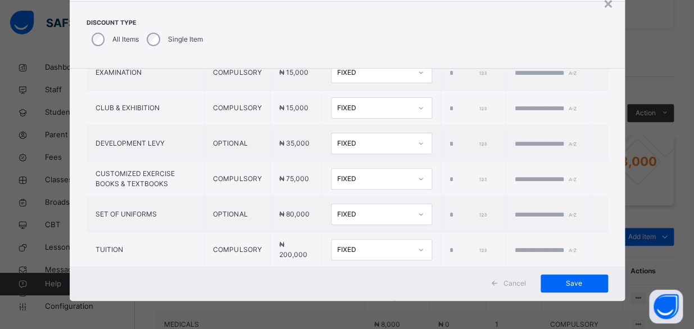
scroll to position [303, 0]
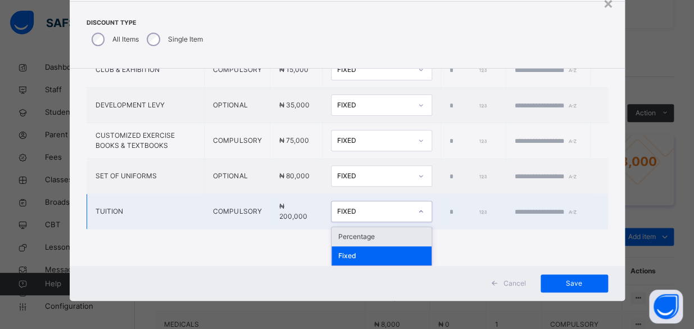
click at [361, 215] on div "FIXED" at bounding box center [374, 211] width 74 height 10
click at [355, 250] on div "Fixed" at bounding box center [382, 255] width 100 height 19
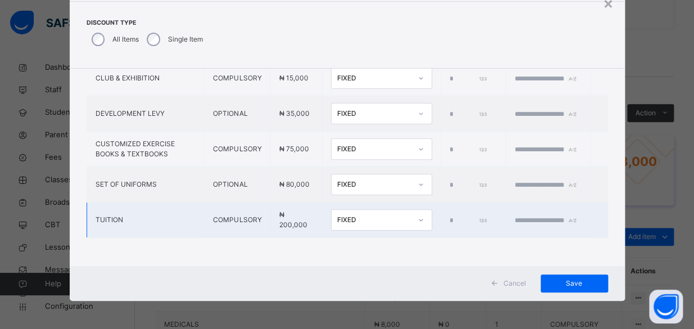
click at [450, 215] on input "*" at bounding box center [469, 220] width 38 height 10
type input "*"
type input "*****"
click at [515, 215] on input "text" at bounding box center [548, 220] width 67 height 10
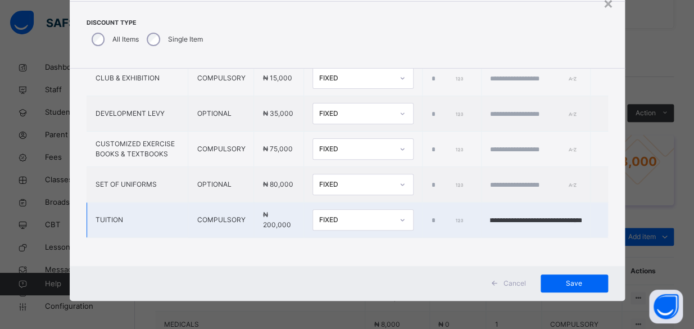
scroll to position [0, 93]
click at [503, 215] on input "**********" at bounding box center [536, 220] width 92 height 10
click at [538, 215] on input "**********" at bounding box center [536, 220] width 92 height 10
click at [539, 215] on input "**********" at bounding box center [536, 220] width 92 height 10
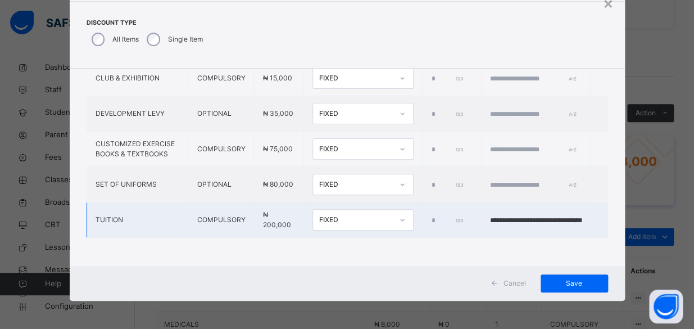
type input "**********"
click at [530, 202] on td "**********" at bounding box center [536, 219] width 110 height 35
click at [531, 215] on input "**********" at bounding box center [536, 220] width 92 height 10
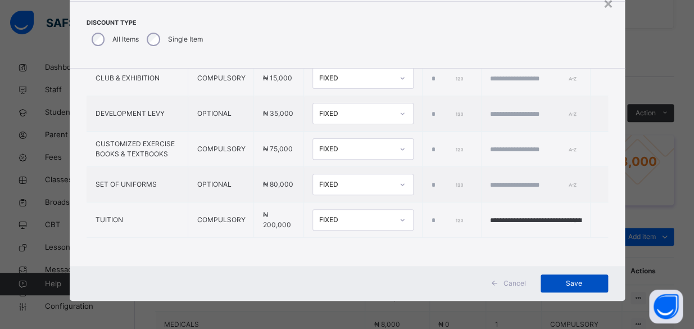
click at [567, 283] on span "Save" at bounding box center [574, 283] width 51 height 10
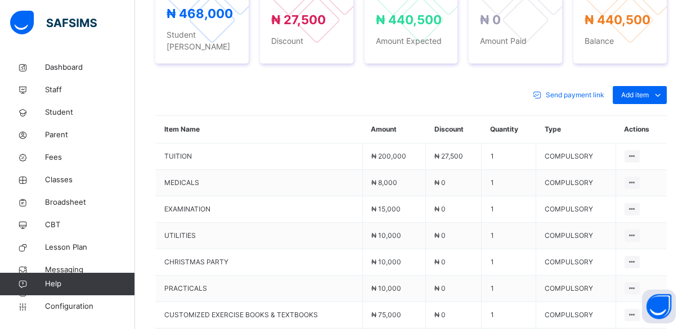
scroll to position [470, 0]
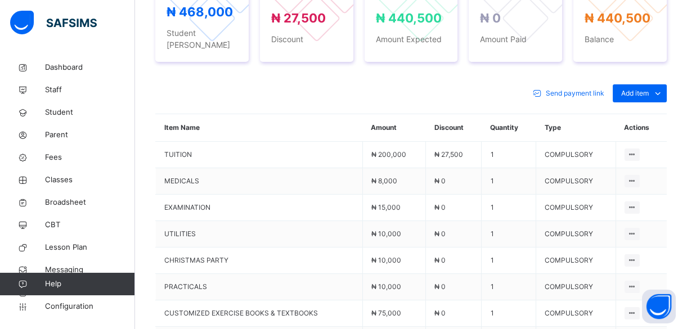
click at [382, 84] on div "Send payment link Add item Optional items Special bill" at bounding box center [410, 93] width 511 height 18
click at [371, 84] on div "Send payment link Add item Optional items Special bill" at bounding box center [410, 93] width 511 height 18
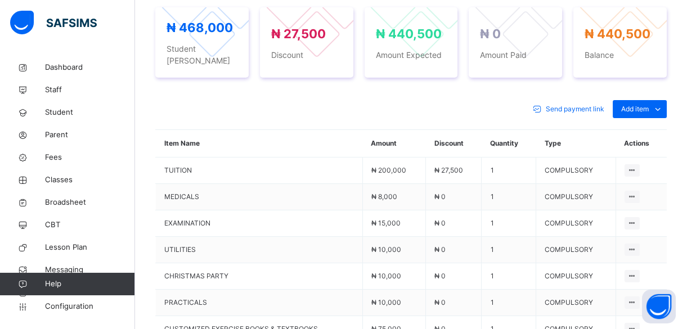
scroll to position [463, 0]
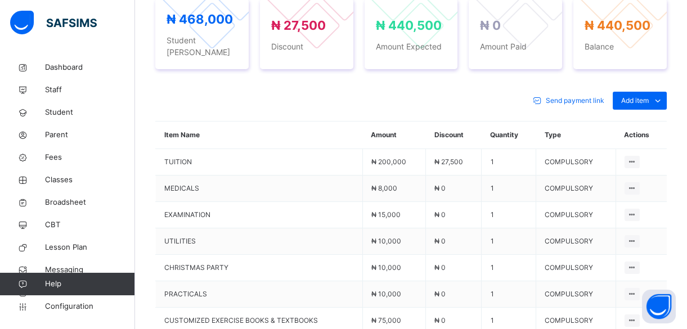
click at [344, 80] on div "Send payment link Add item Optional items Special bill Item Name Amount Discoun…" at bounding box center [410, 299] width 511 height 438
click at [327, 80] on div "Send payment link Add item Optional items Special bill Item Name Amount Discoun…" at bounding box center [410, 299] width 511 height 438
click at [319, 92] on div "Send payment link Add item Optional items Special bill" at bounding box center [410, 101] width 511 height 18
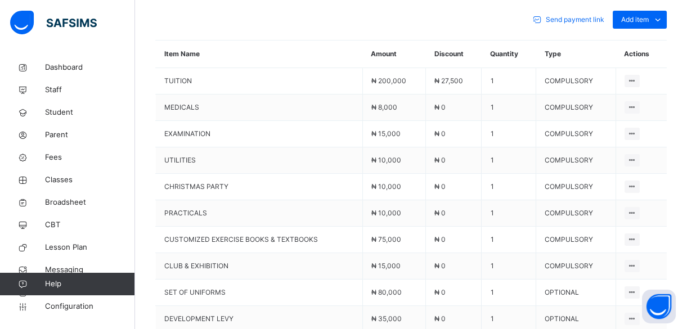
scroll to position [545, 0]
click at [55, 133] on span "Parent" at bounding box center [90, 134] width 90 height 11
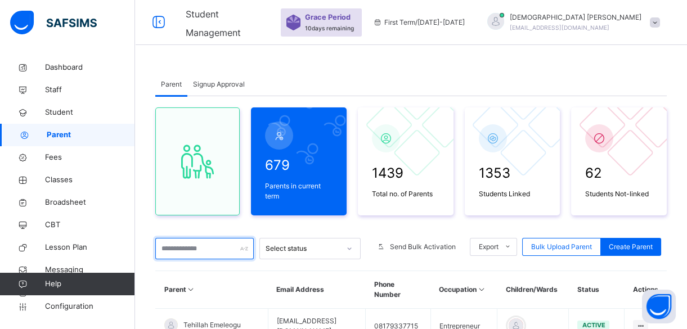
click at [202, 247] on input "text" at bounding box center [204, 248] width 98 height 21
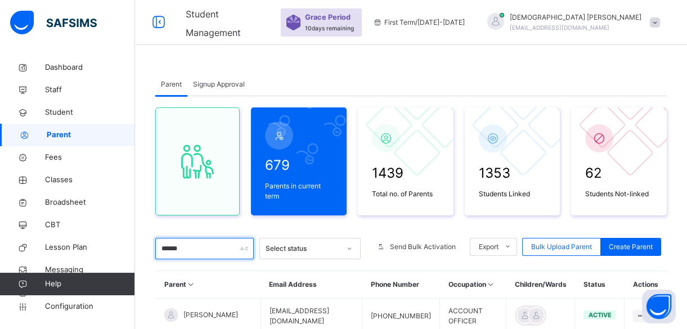
type input "******"
click at [349, 73] on div "Parent Signup Approval" at bounding box center [410, 84] width 511 height 23
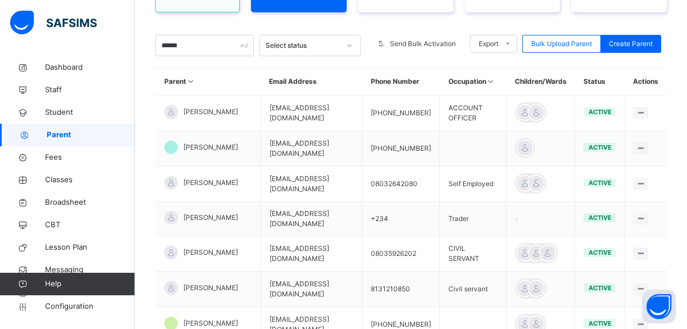
scroll to position [163, 0]
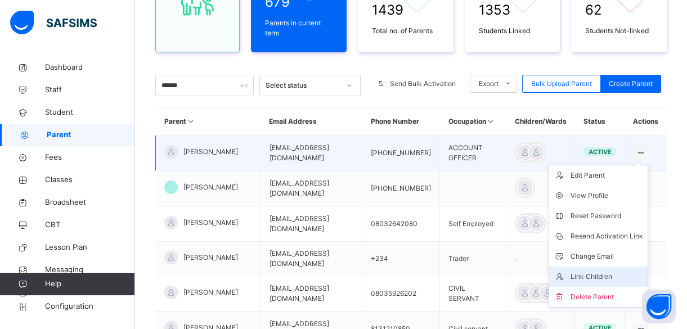
click at [599, 279] on li "Link Children" at bounding box center [598, 277] width 98 height 20
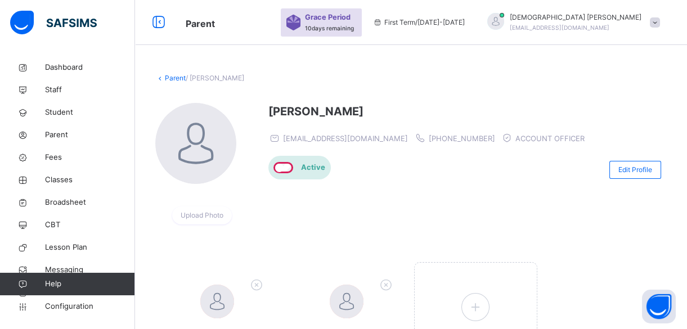
click at [411, 179] on div "UGOCHUKWU Chielo naomichielo@gmail.com +2348076496836 ACCOUNT OFFICER Active" at bounding box center [429, 170] width 322 height 134
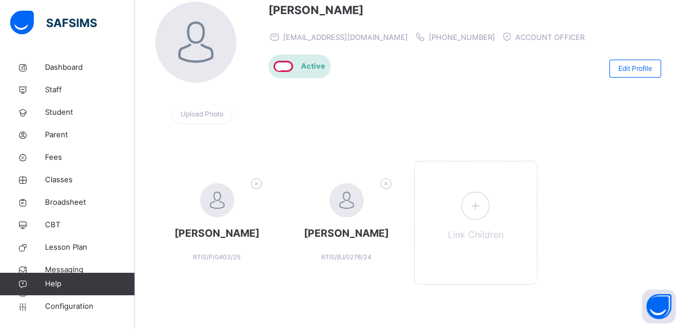
scroll to position [118, 0]
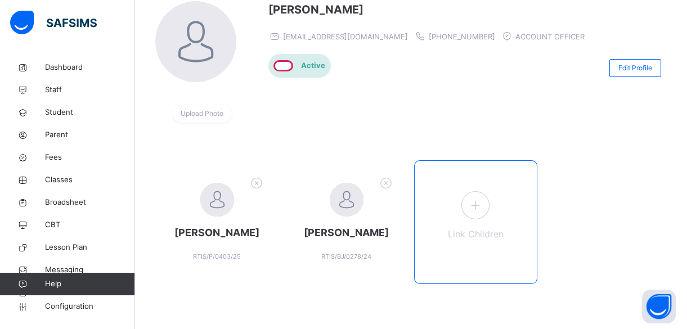
click at [485, 194] on icon at bounding box center [475, 205] width 20 height 22
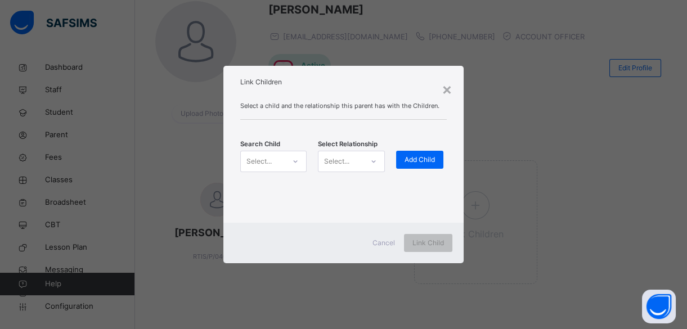
click at [268, 158] on div "Select..." at bounding box center [258, 161] width 25 height 21
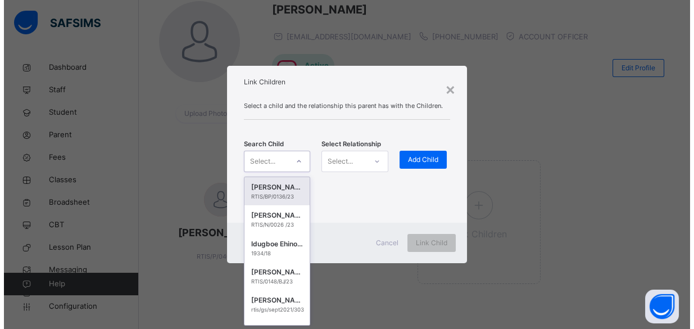
scroll to position [0, 0]
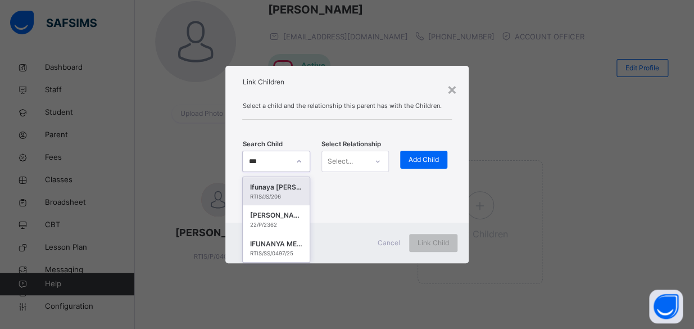
type input "****"
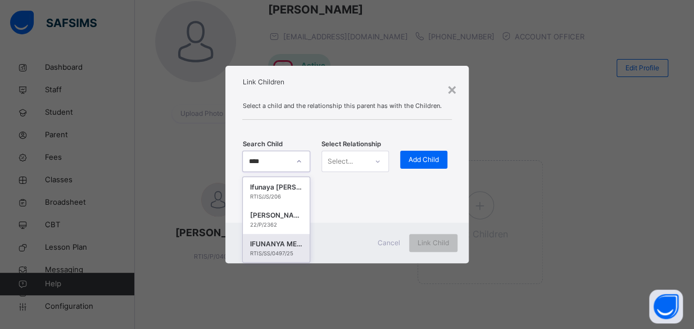
click at [269, 247] on div "IFUNANYA MERCY CHIELO" at bounding box center [276, 243] width 53 height 11
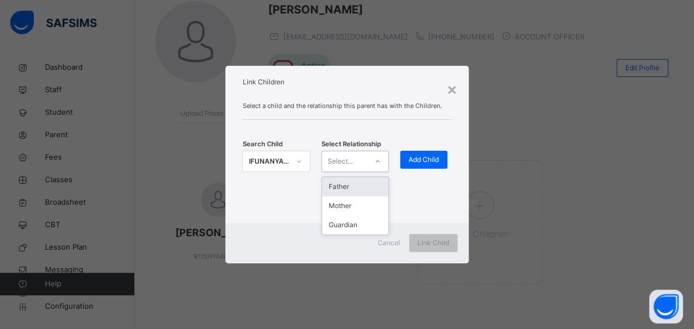
click at [358, 164] on div "Select..." at bounding box center [344, 160] width 45 height 17
click at [358, 192] on div "Father" at bounding box center [355, 186] width 66 height 19
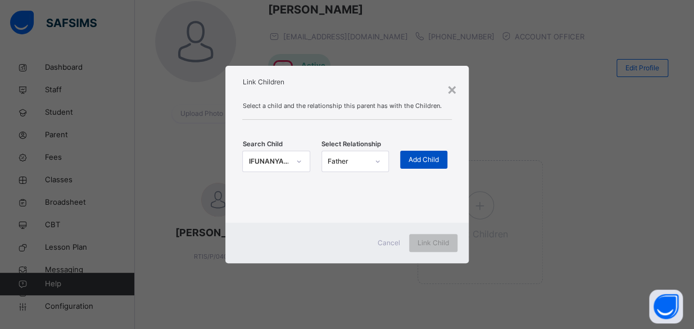
click at [430, 160] on span "Add Child" at bounding box center [424, 160] width 30 height 10
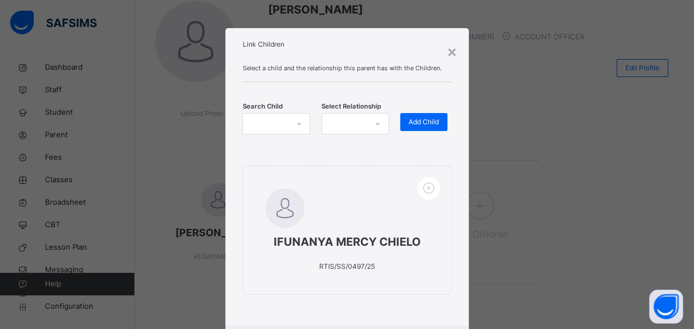
click at [456, 216] on div "Select a child and the relationship this parent has with the Children. Search C…" at bounding box center [346, 190] width 243 height 270
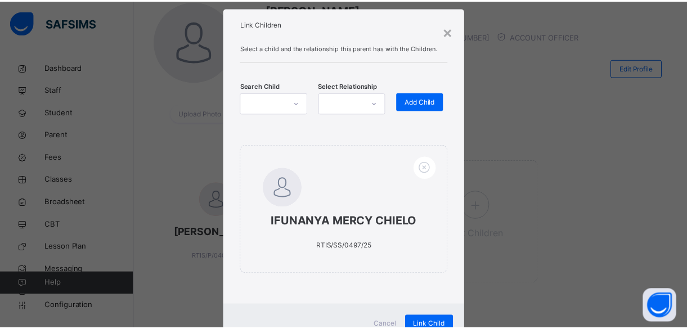
scroll to position [65, 0]
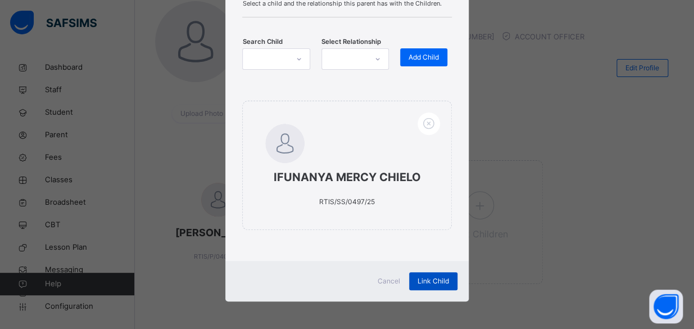
click at [436, 277] on span "Link Child" at bounding box center [433, 281] width 31 height 10
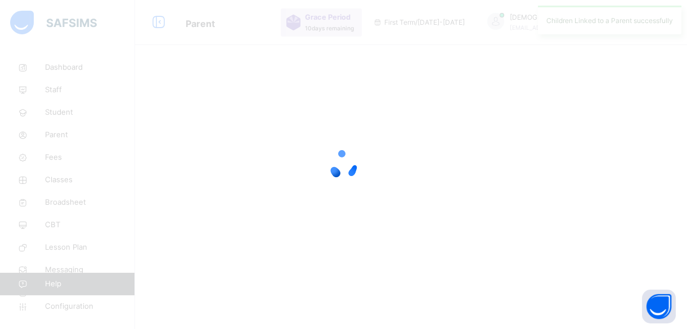
scroll to position [0, 0]
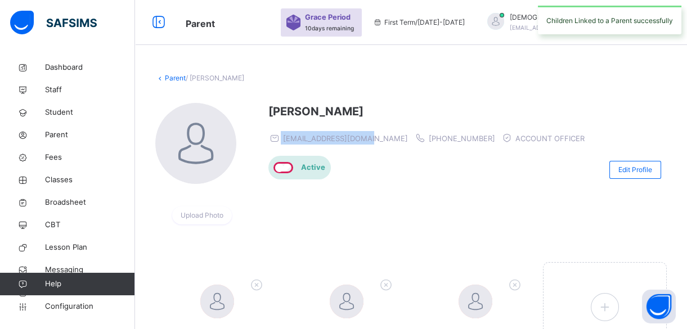
drag, startPoint x: 368, startPoint y: 141, endPoint x: 266, endPoint y: 138, distance: 101.8
click at [266, 138] on div "Upload Photo UGOCHUKWU Chielo naomichielo@gmail.com +2348076496836 ACCOUNT OFFI…" at bounding box center [410, 170] width 511 height 134
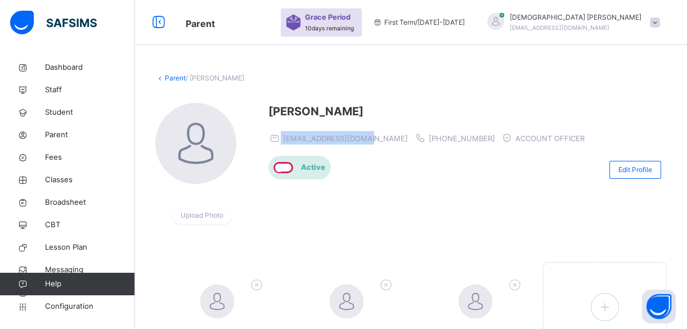
copy span "naomichielo@gmail.com"
click at [266, 138] on div "Upload Photo UGOCHUKWU Chielo naomichielo@gmail.com +2348076496836 ACCOUNT OFFI…" at bounding box center [410, 170] width 511 height 134
click at [178, 76] on link "Parent" at bounding box center [175, 78] width 21 height 8
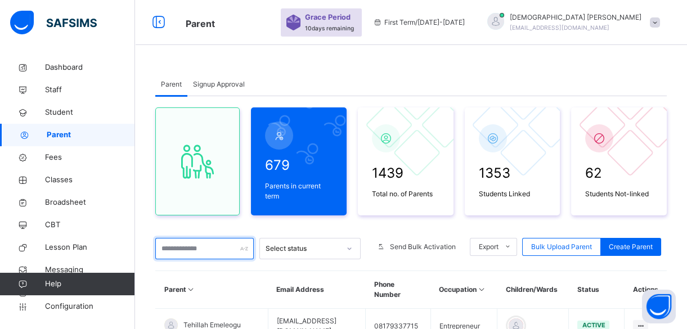
click at [217, 250] on input "text" at bounding box center [204, 248] width 98 height 21
paste input "**********"
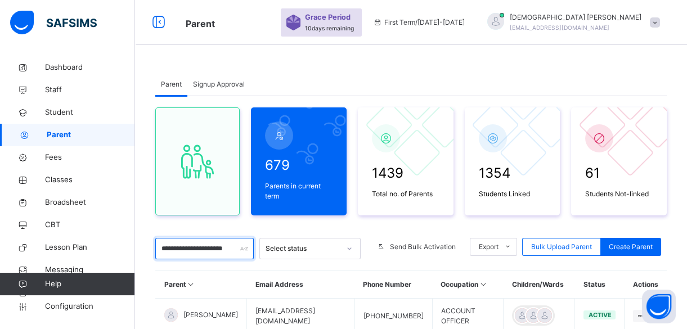
type input "**********"
click at [364, 73] on div "Parent Signup Approval" at bounding box center [410, 84] width 511 height 23
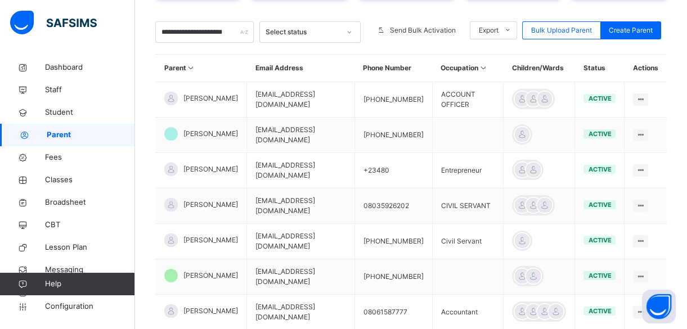
scroll to position [245, 0]
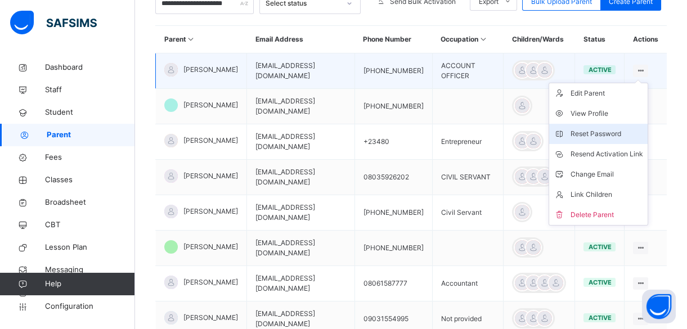
click at [606, 130] on div "Reset Password" at bounding box center [606, 133] width 73 height 11
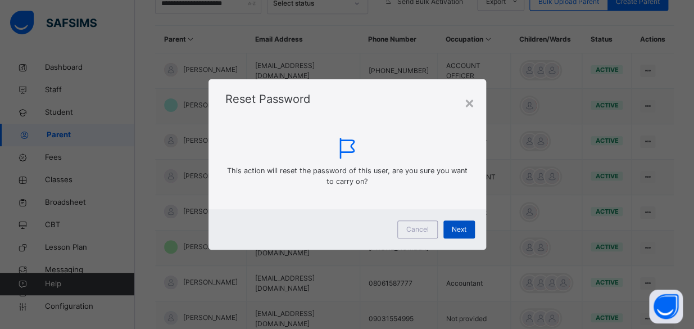
click at [453, 224] on span "Next" at bounding box center [459, 229] width 15 height 10
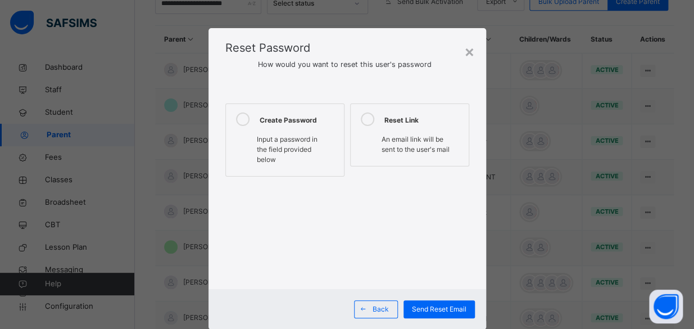
click at [238, 119] on icon at bounding box center [242, 118] width 13 height 13
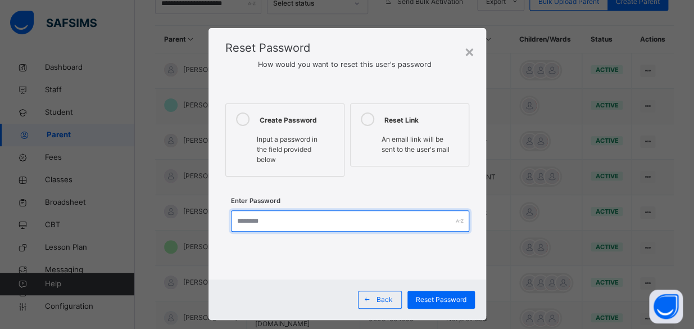
click at [268, 219] on input "text" at bounding box center [350, 220] width 238 height 21
type input "**********"
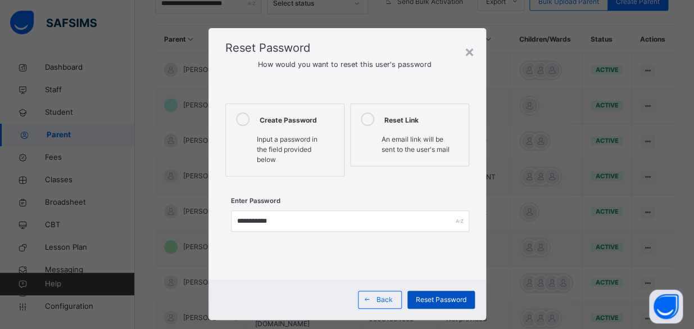
click at [432, 296] on span "Reset Password" at bounding box center [441, 300] width 51 height 10
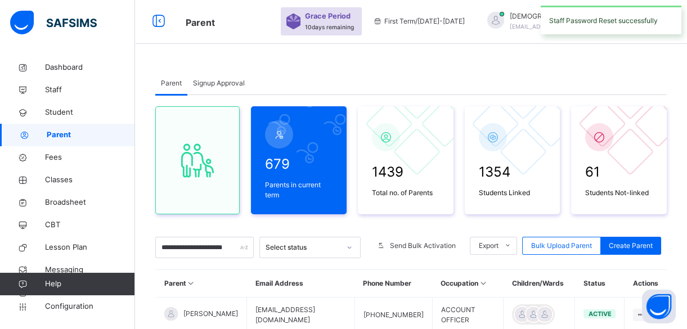
scroll to position [0, 0]
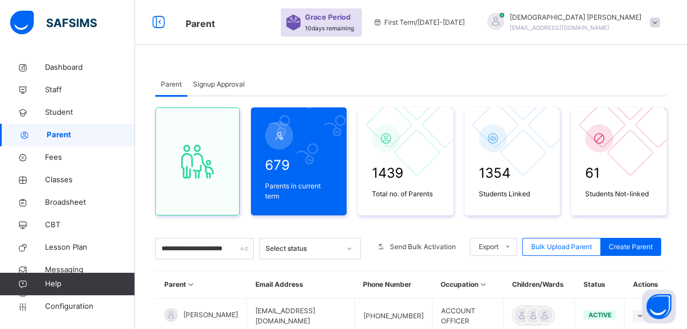
click at [504, 21] on div at bounding box center [495, 21] width 17 height 17
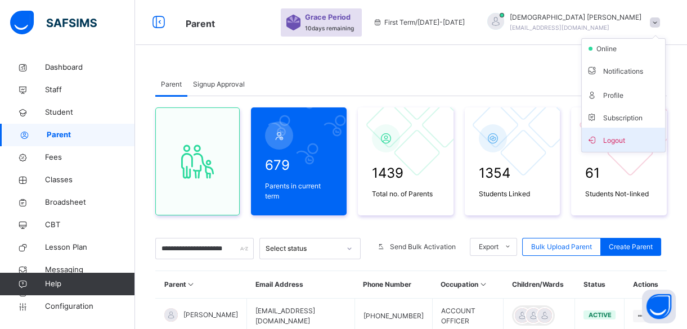
click at [612, 138] on span "Logout" at bounding box center [623, 139] width 74 height 15
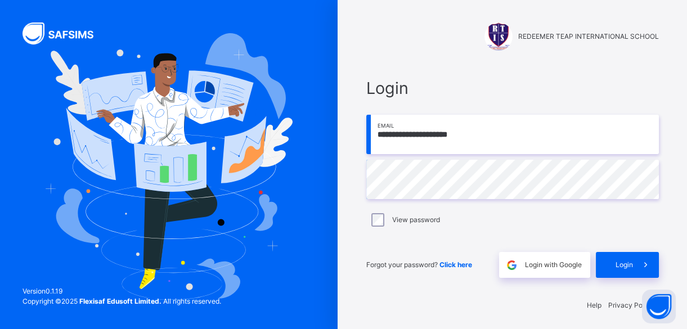
click at [497, 135] on input "**********" at bounding box center [512, 134] width 292 height 39
type input "*"
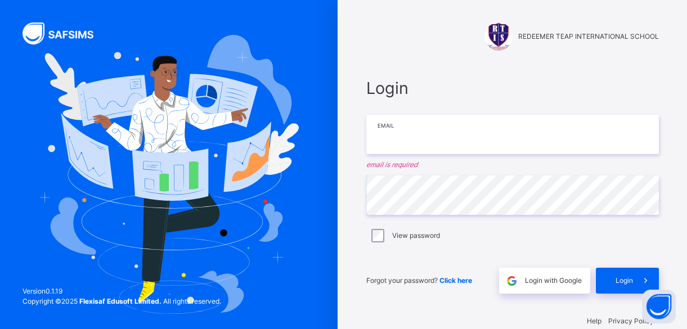
paste input "**********"
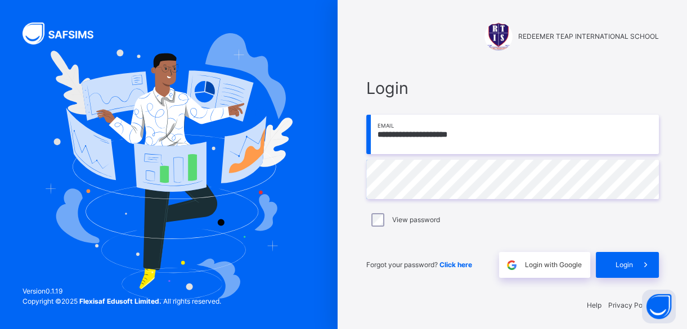
type input "**********"
click at [632, 263] on span "Login" at bounding box center [623, 265] width 17 height 10
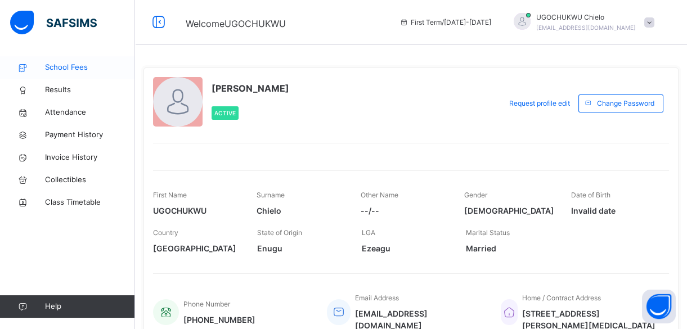
click at [66, 69] on span "School Fees" at bounding box center [90, 67] width 90 height 11
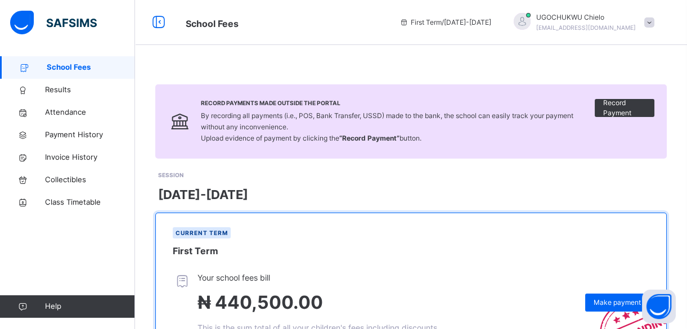
click at [336, 187] on div "[DATE]-[DATE]" at bounding box center [412, 195] width 508 height 19
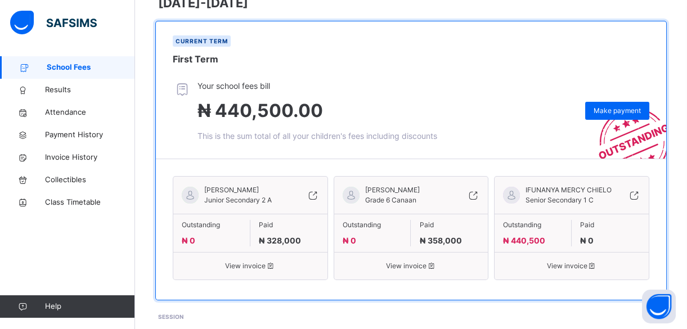
scroll to position [204, 0]
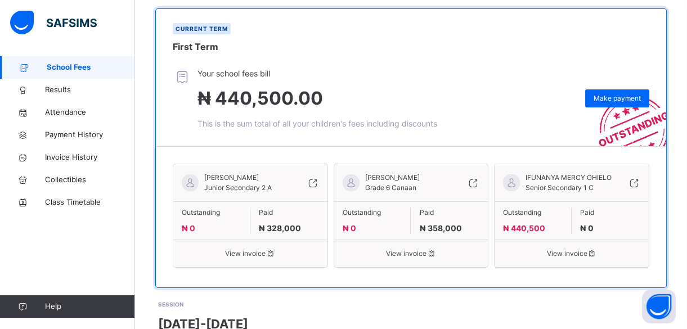
click at [565, 251] on span "View invoice" at bounding box center [571, 254] width 137 height 10
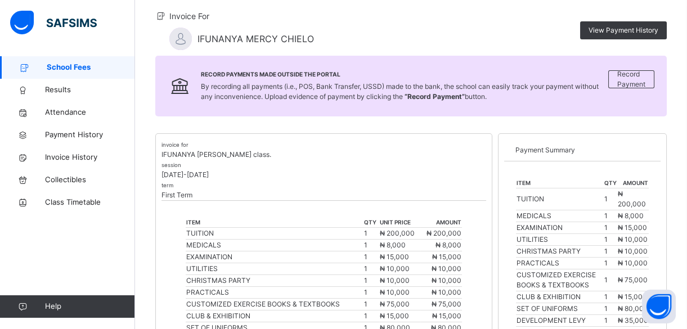
scroll to position [123, 0]
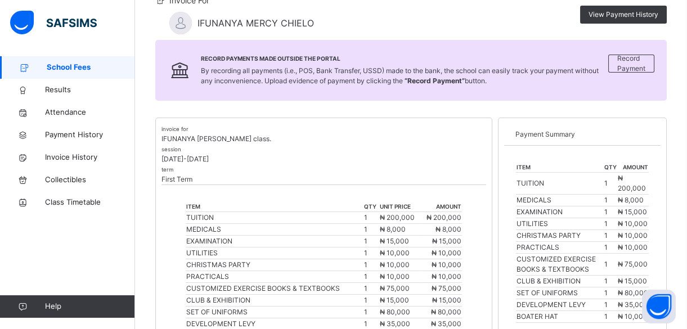
click at [440, 102] on div "School Fees / IFUNANYA MERCY CHIELO Invoice For IFUNANYA MERCY CHIELO View Paym…" at bounding box center [411, 302] width 552 height 737
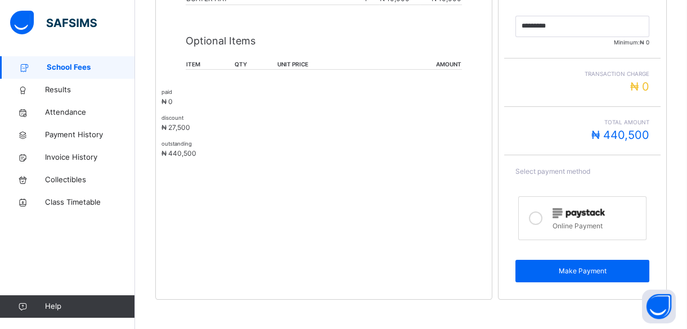
scroll to position [484, 0]
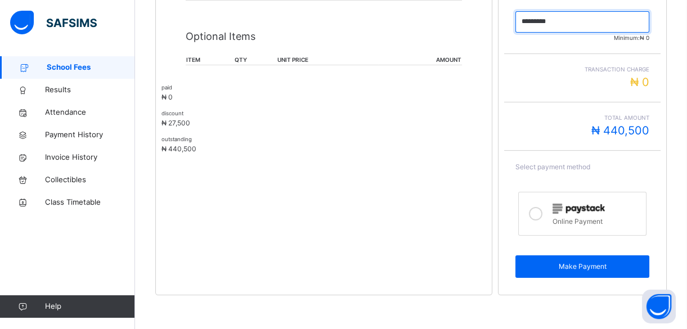
click at [562, 21] on input "currency" at bounding box center [582, 21] width 134 height 21
click at [558, 22] on input "currency" at bounding box center [582, 21] width 134 height 21
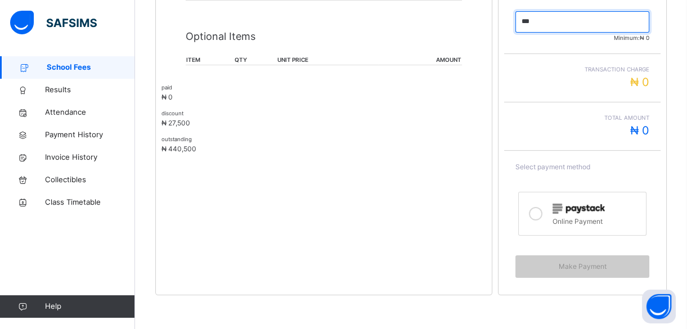
click at [556, 21] on input "currency" at bounding box center [582, 21] width 134 height 21
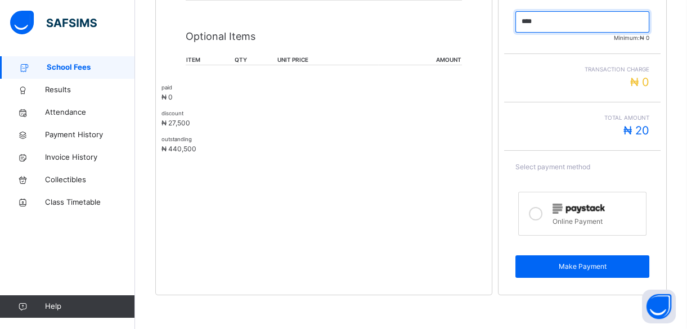
click at [547, 20] on input "currency" at bounding box center [582, 21] width 134 height 21
type input "*********"
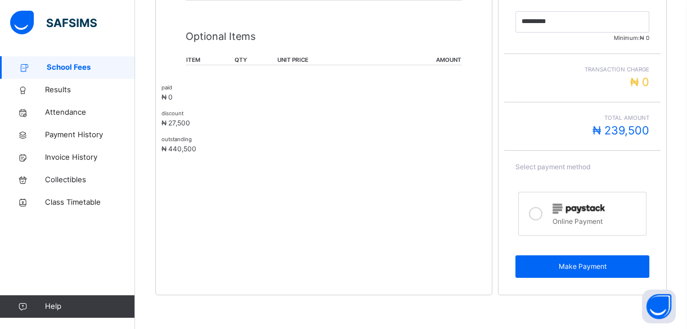
click at [556, 116] on span "Total Amount" at bounding box center [582, 118] width 134 height 8
click at [540, 215] on icon at bounding box center [535, 213] width 13 height 13
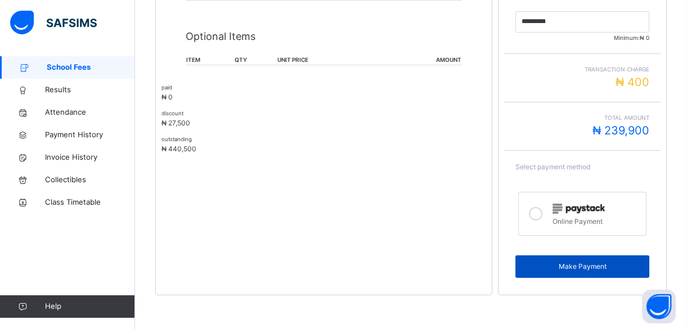
click at [570, 265] on span "Make Payment" at bounding box center [582, 266] width 117 height 10
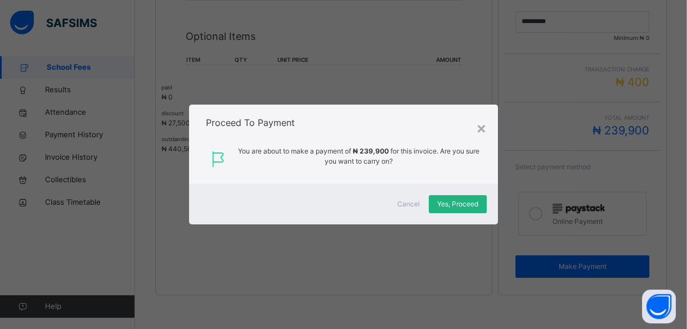
click at [467, 203] on span "Yes, Proceed" at bounding box center [457, 204] width 41 height 10
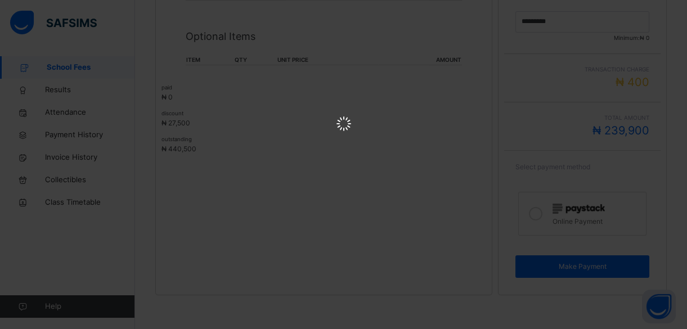
scroll to position [0, 0]
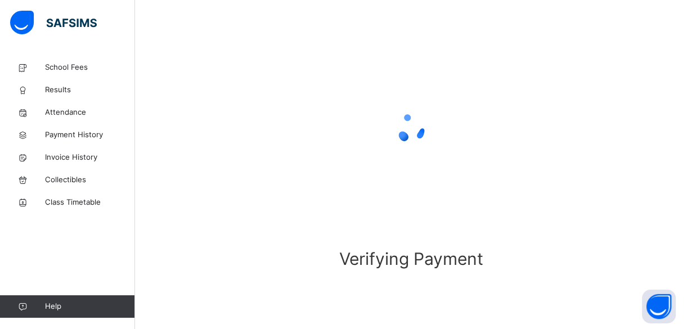
scroll to position [94, 0]
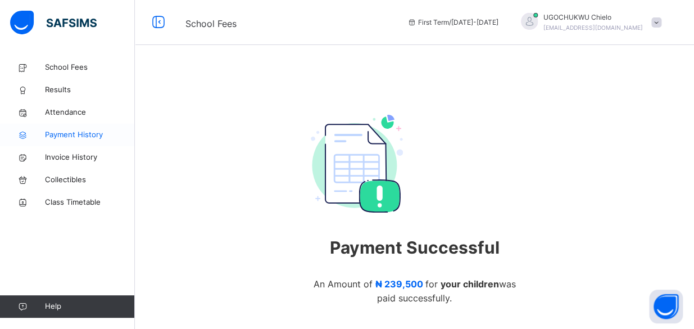
click at [78, 132] on span "Payment History" at bounding box center [90, 134] width 90 height 11
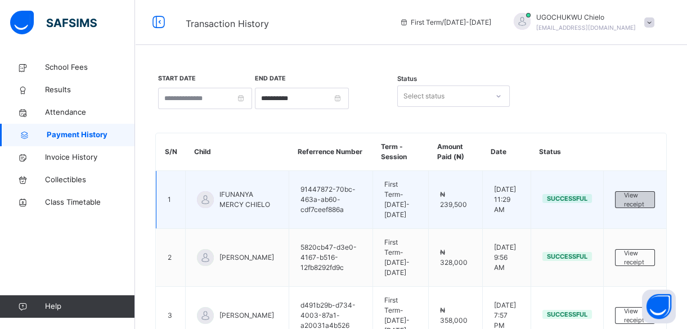
click at [638, 202] on span "View receipt" at bounding box center [635, 200] width 22 height 19
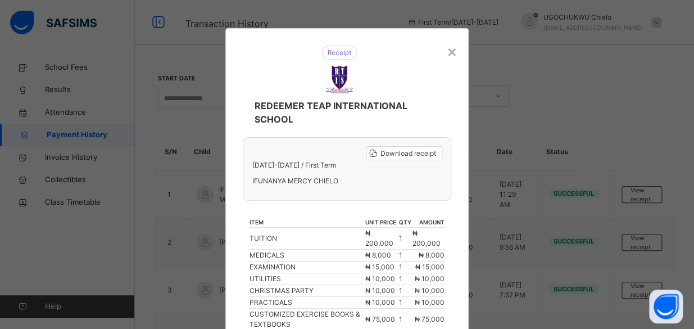
click at [429, 98] on div "REDEEMER TEAP INTERNATIONAL SCHOOL" at bounding box center [339, 85] width 215 height 103
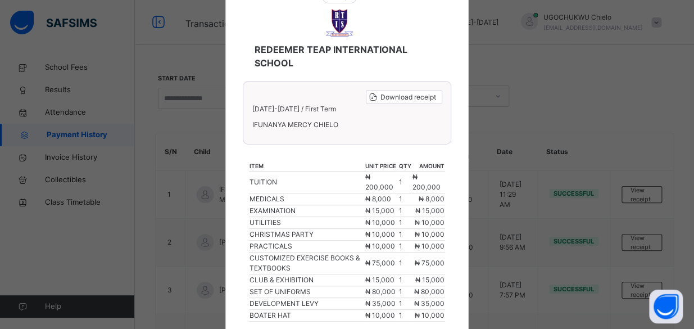
scroll to position [56, 0]
